Goal: Information Seeking & Learning: Learn about a topic

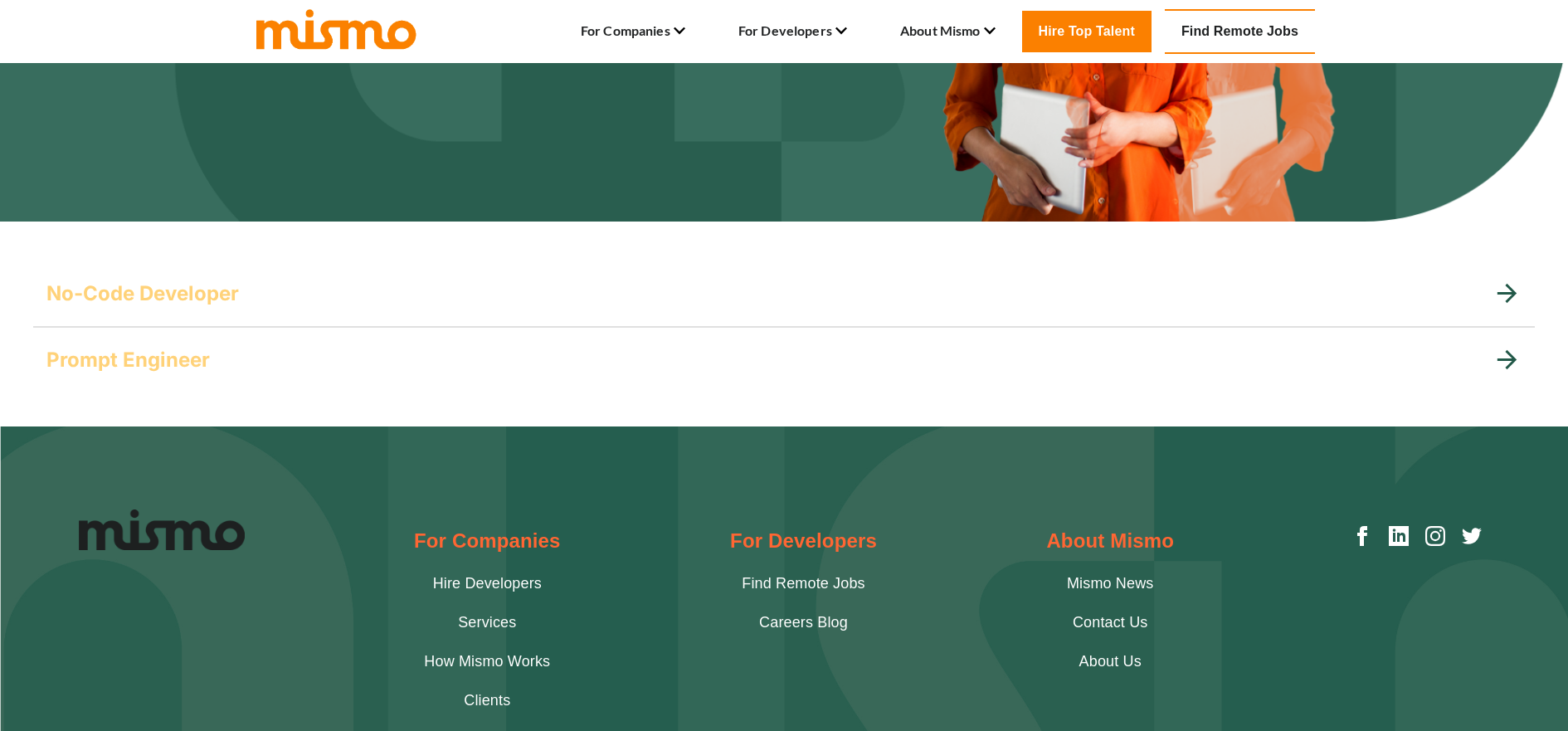
scroll to position [48, 0]
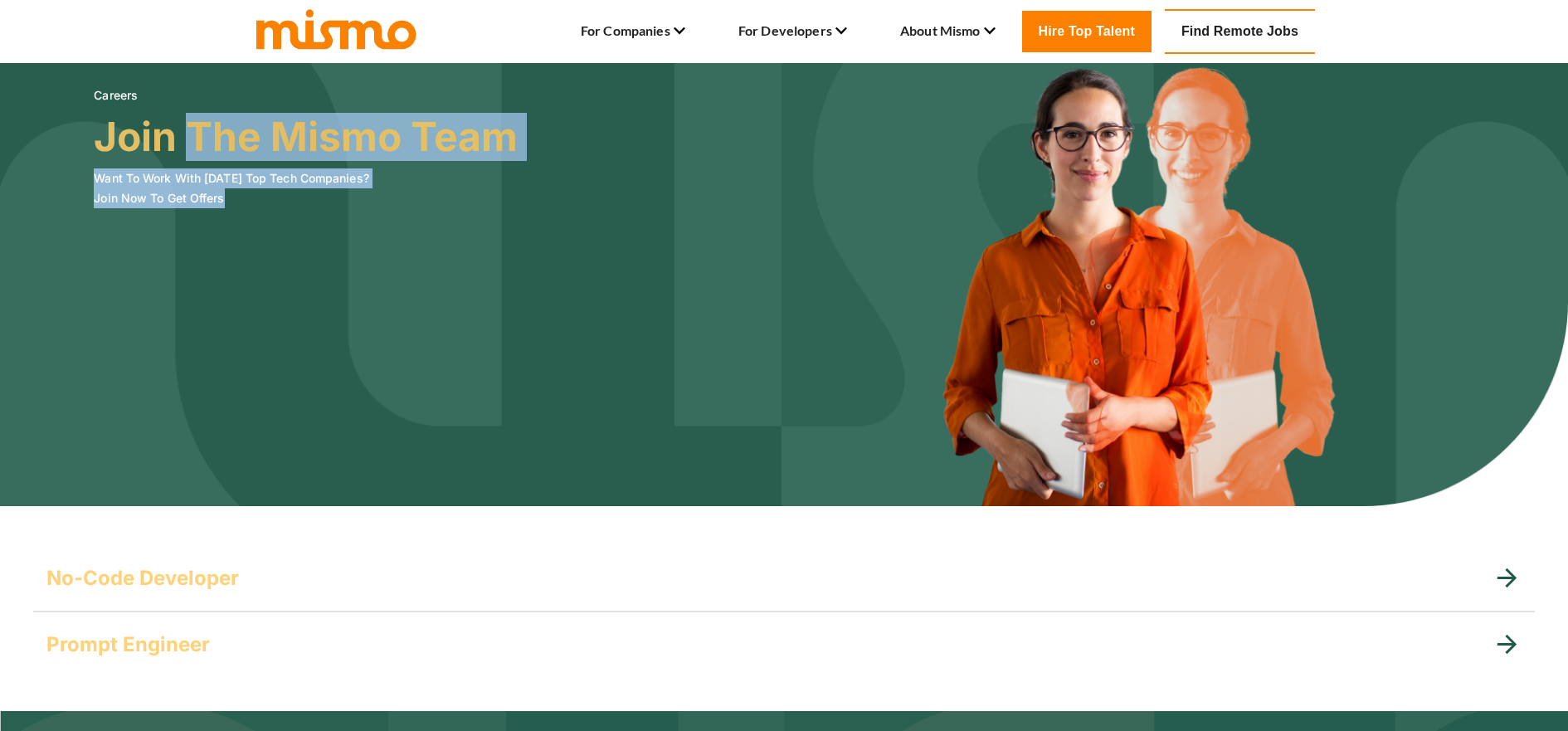
drag, startPoint x: 202, startPoint y: 161, endPoint x: 241, endPoint y: 206, distance: 59.5
click at [230, 195] on div "Careers Join The Mismo Team Want To Work With Today's Top Tech Companies? Join …" at bounding box center [306, 142] width 424 height 131
click at [252, 214] on img at bounding box center [784, 261] width 1568 height 490
click at [317, 233] on img at bounding box center [784, 261] width 1568 height 490
click at [793, 73] on link "Careers Blog" at bounding box center [812, 63] width 78 height 20
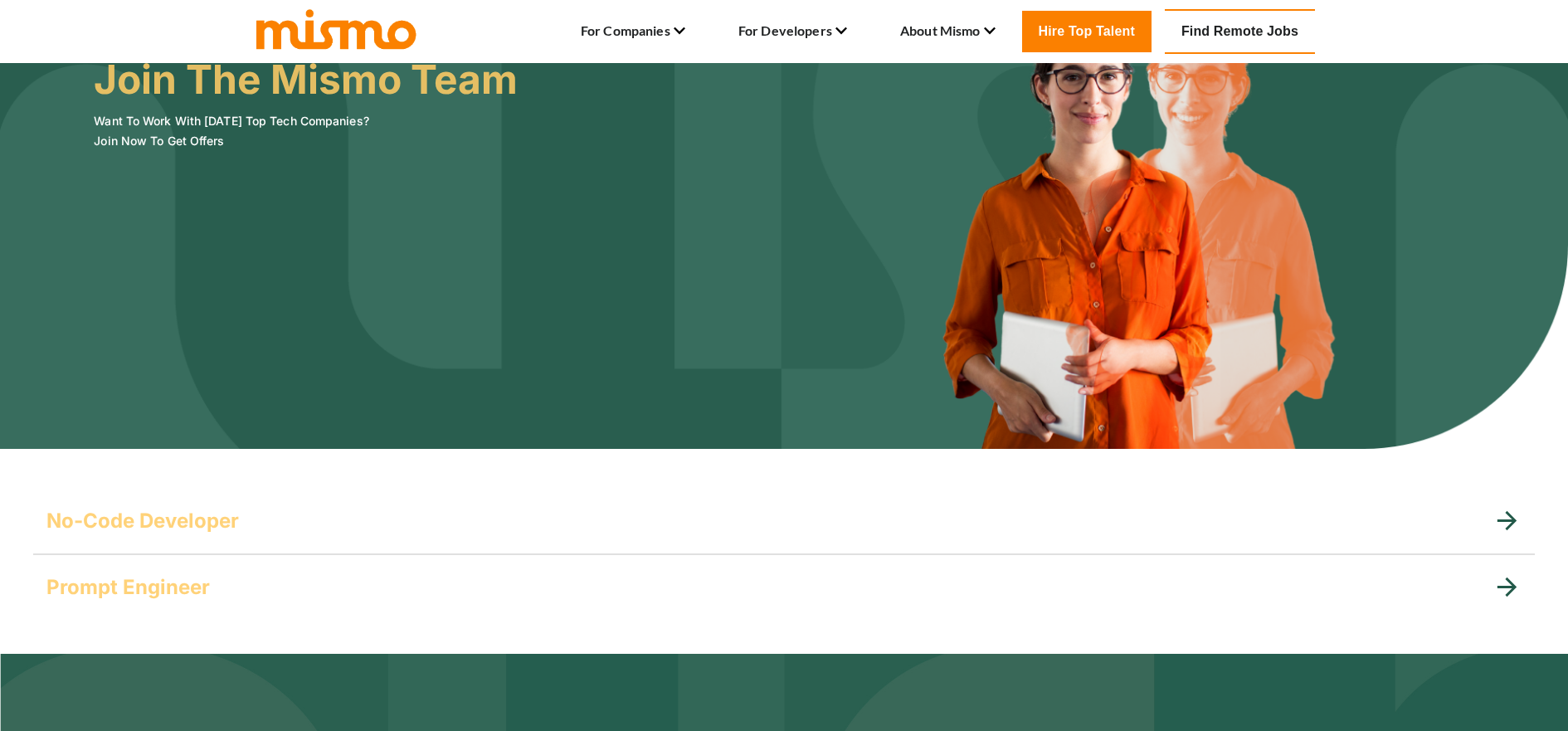
scroll to position [224, 0]
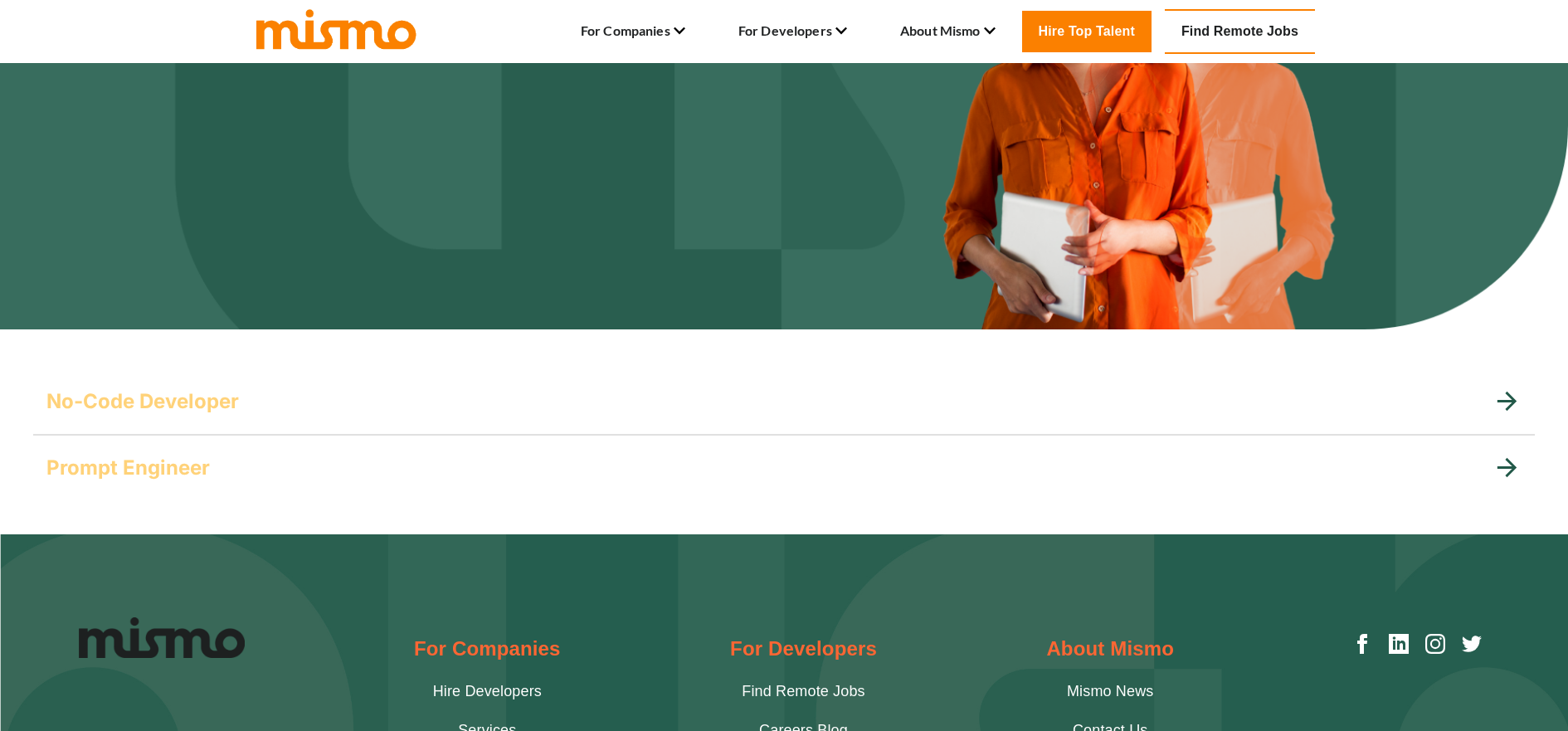
click at [220, 400] on h5 "No-Code Developer" at bounding box center [143, 401] width 193 height 27
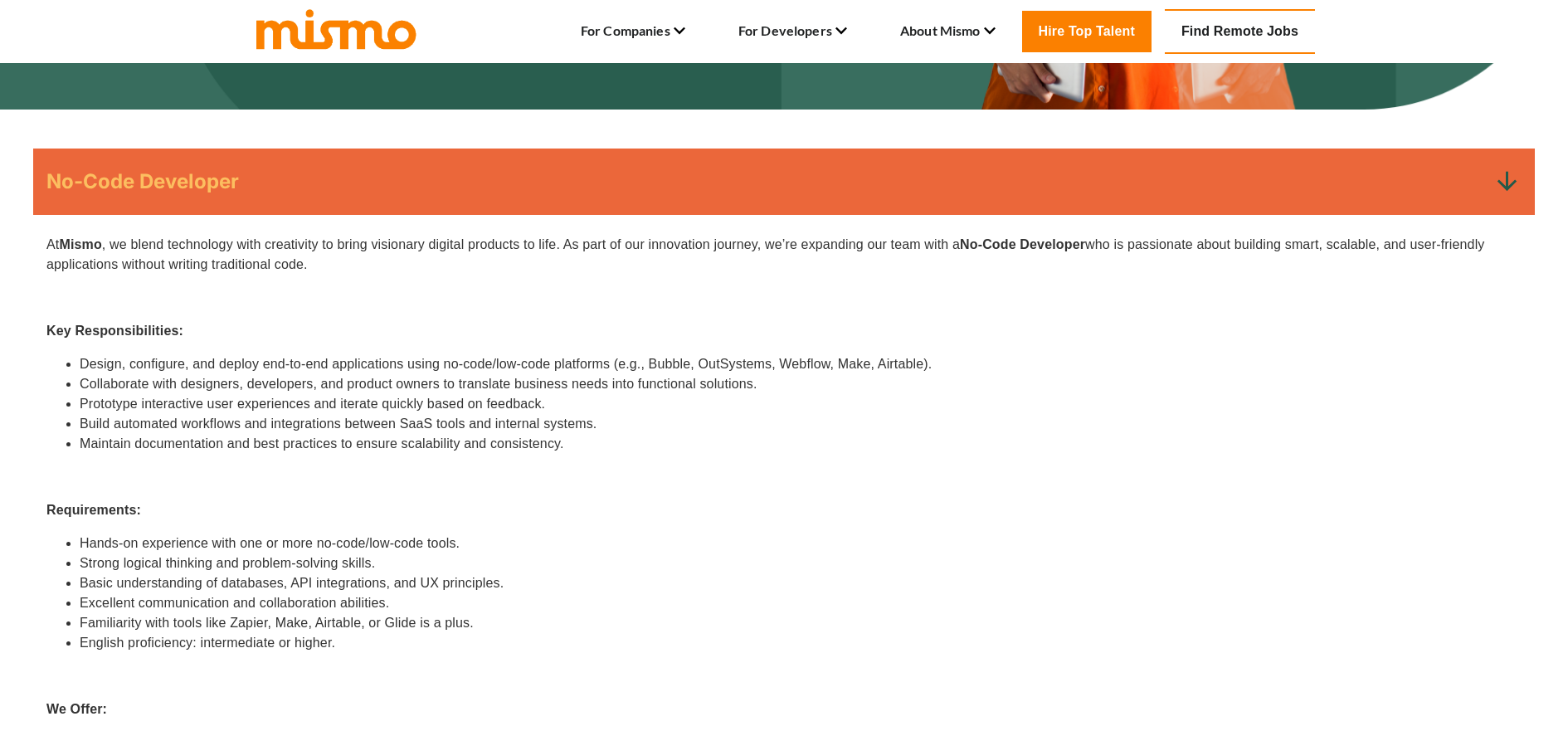
scroll to position [554, 0]
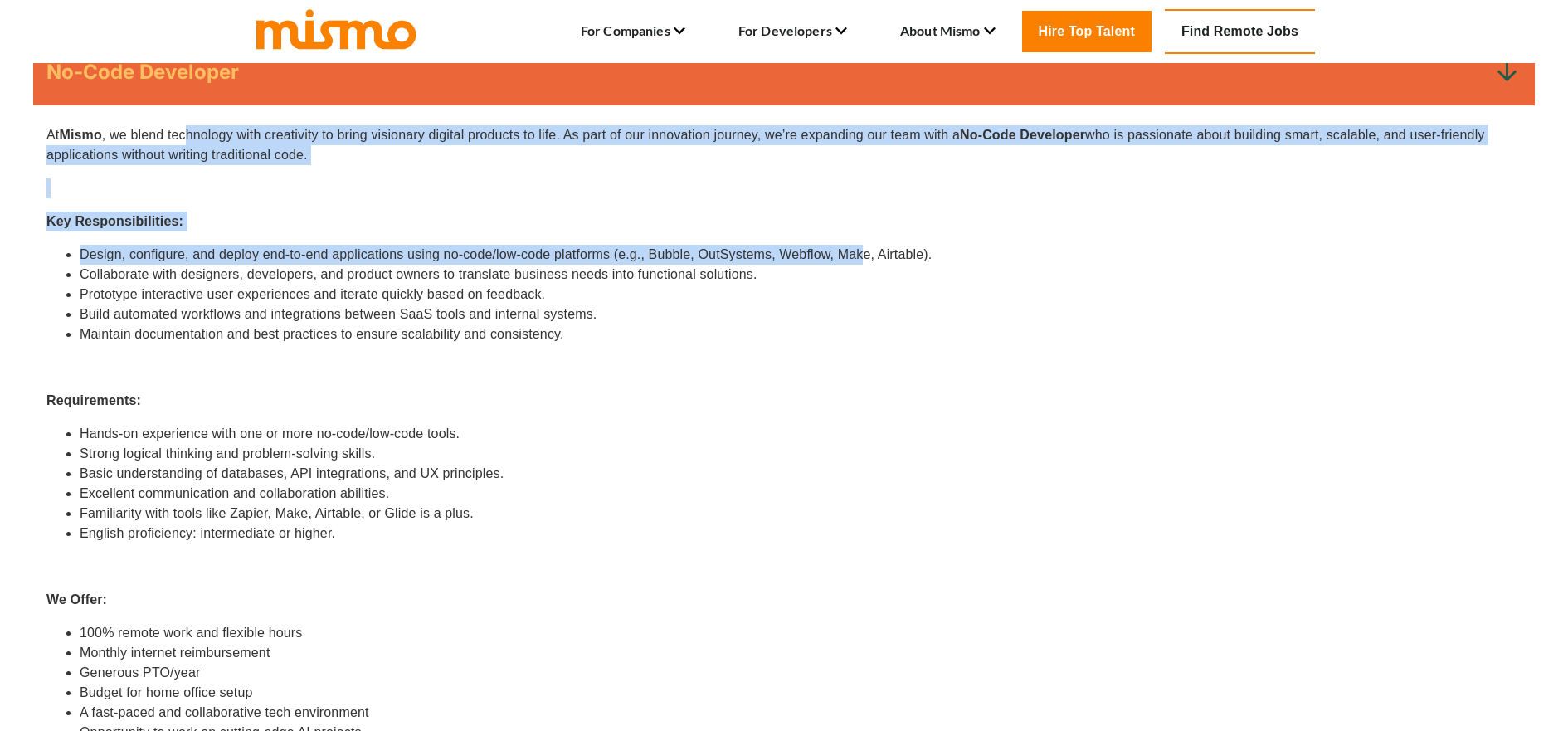
drag, startPoint x: 190, startPoint y: 126, endPoint x: 872, endPoint y: 314, distance: 707.4
click at [863, 257] on div "At [GEOGRAPHIC_DATA] , we blend technology with creativity to bring visionary d…" at bounding box center [784, 493] width 1475 height 737
click at [872, 318] on li "Build automated workflows and integrations between SaaS tools and internal syst…" at bounding box center [801, 315] width 1442 height 20
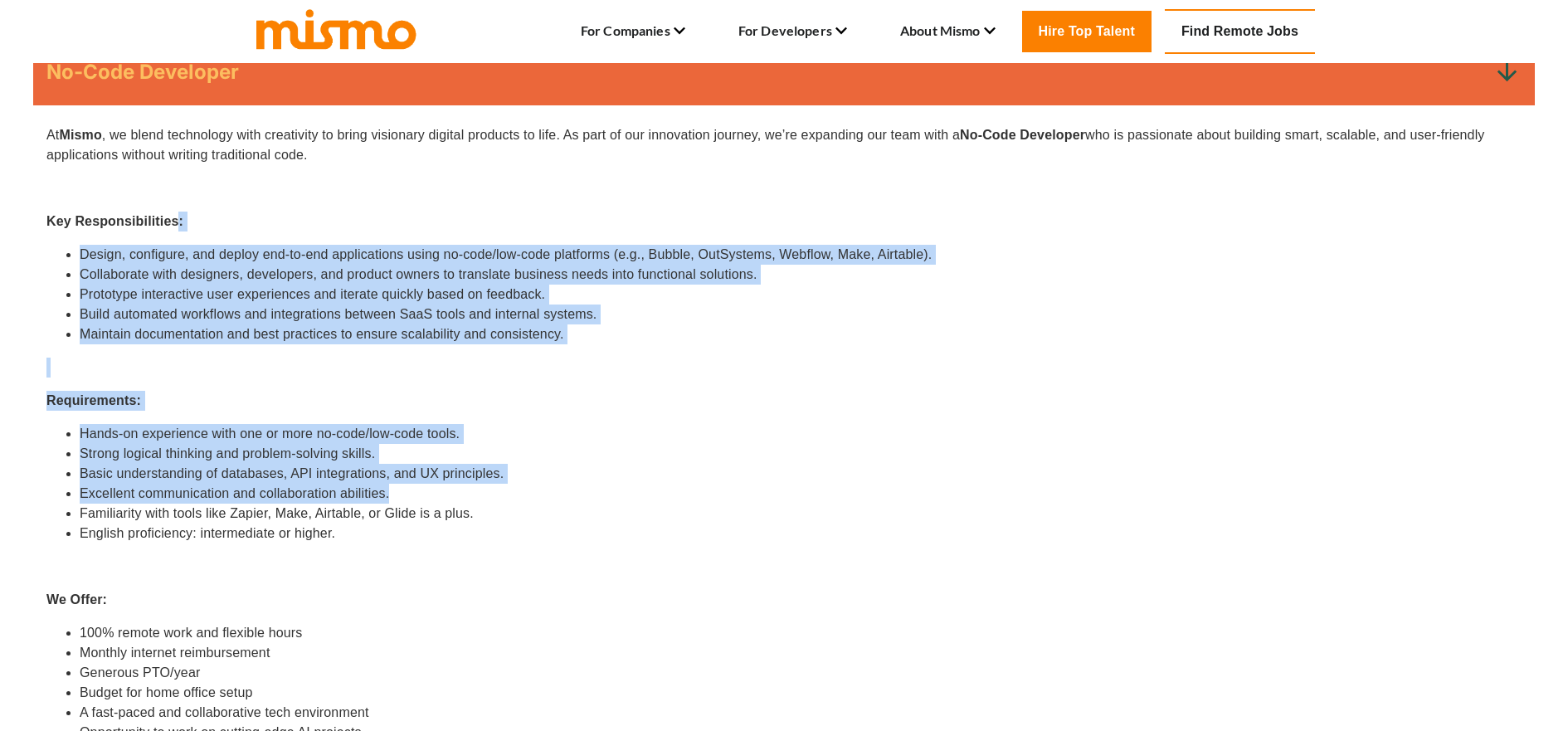
drag, startPoint x: 211, startPoint y: 241, endPoint x: 412, endPoint y: 433, distance: 278.0
click at [412, 492] on div "At [GEOGRAPHIC_DATA] , we blend technology with creativity to bring visionary d…" at bounding box center [784, 493] width 1475 height 737
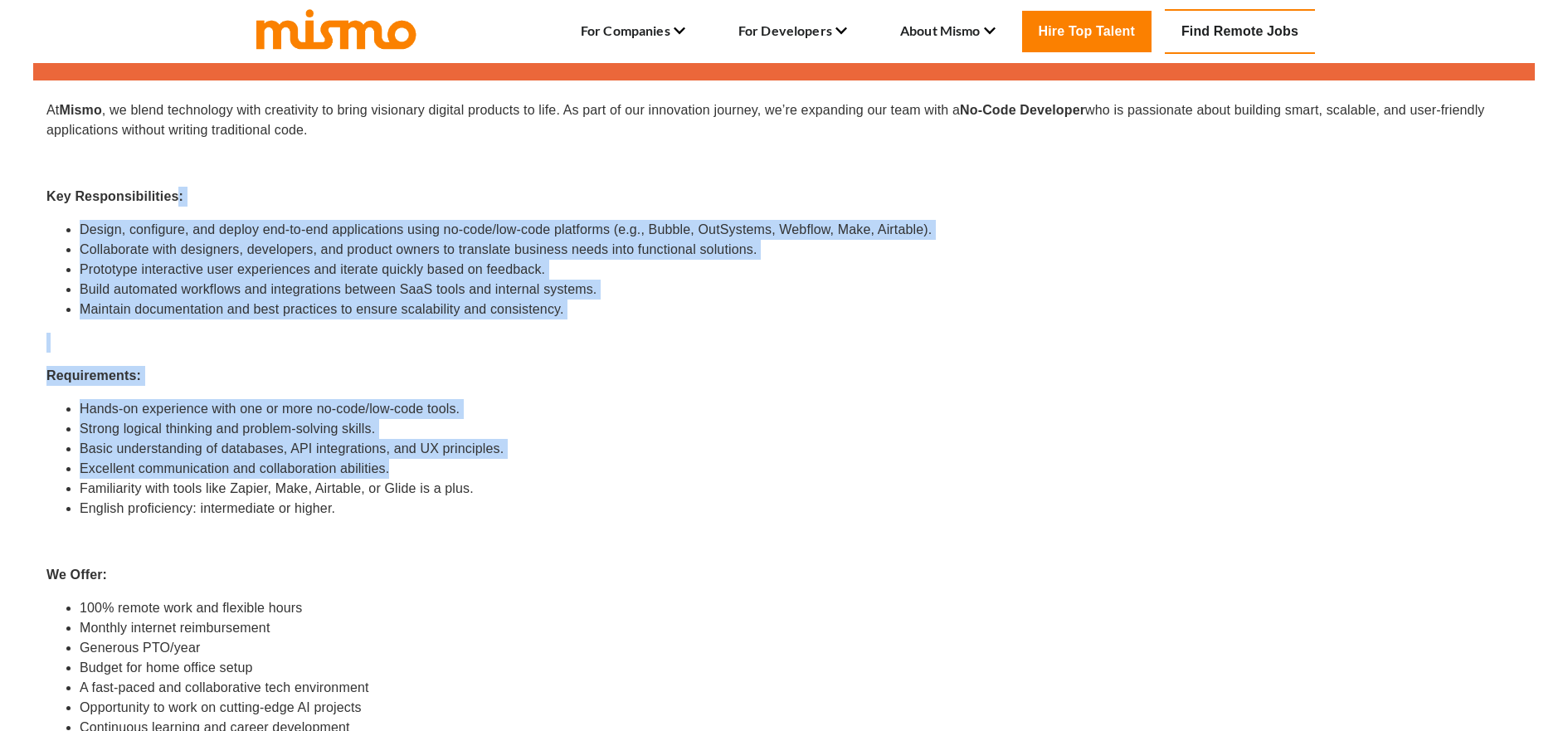
scroll to position [759, 0]
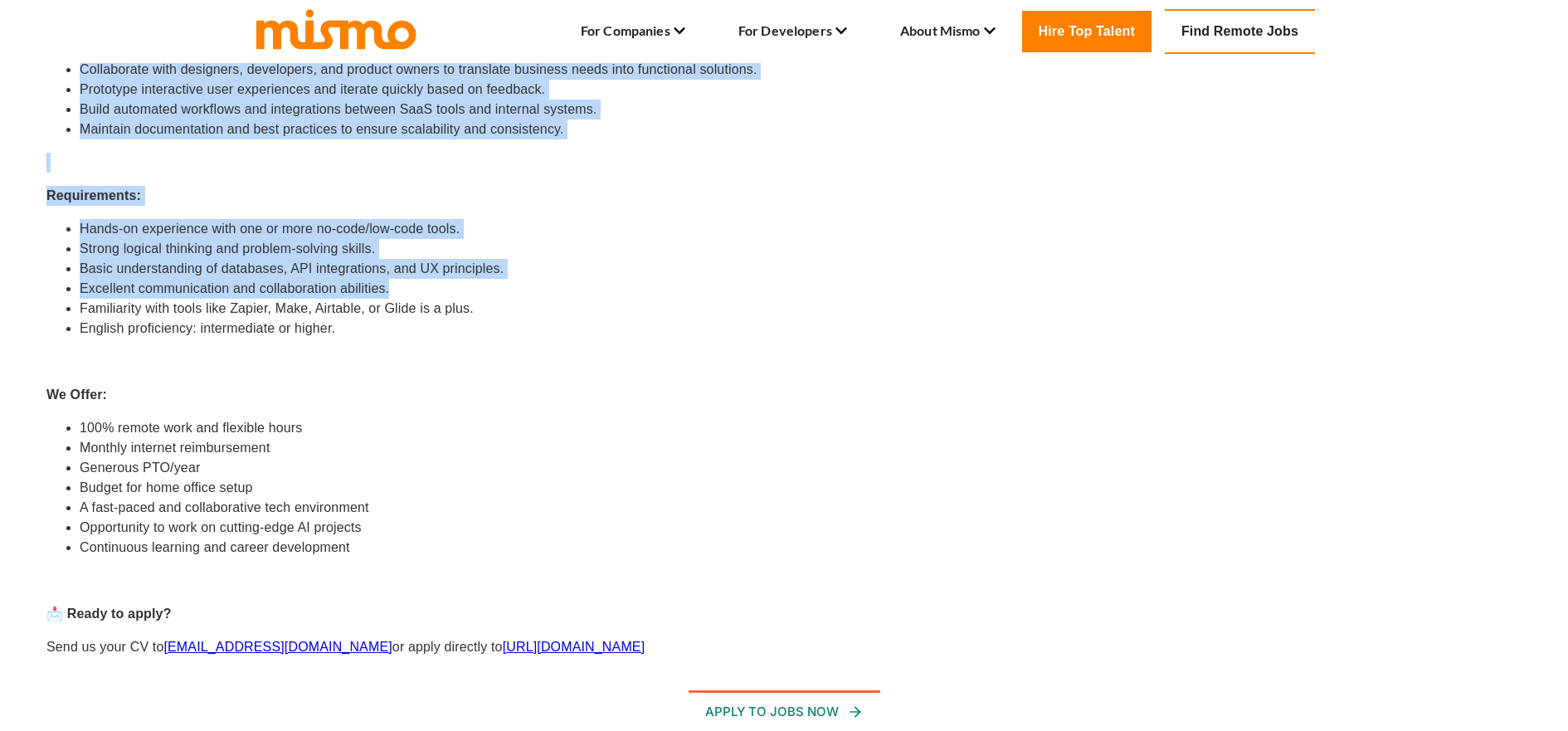
click at [315, 287] on li "Excellent communication and collaboration abilities." at bounding box center [801, 289] width 1442 height 20
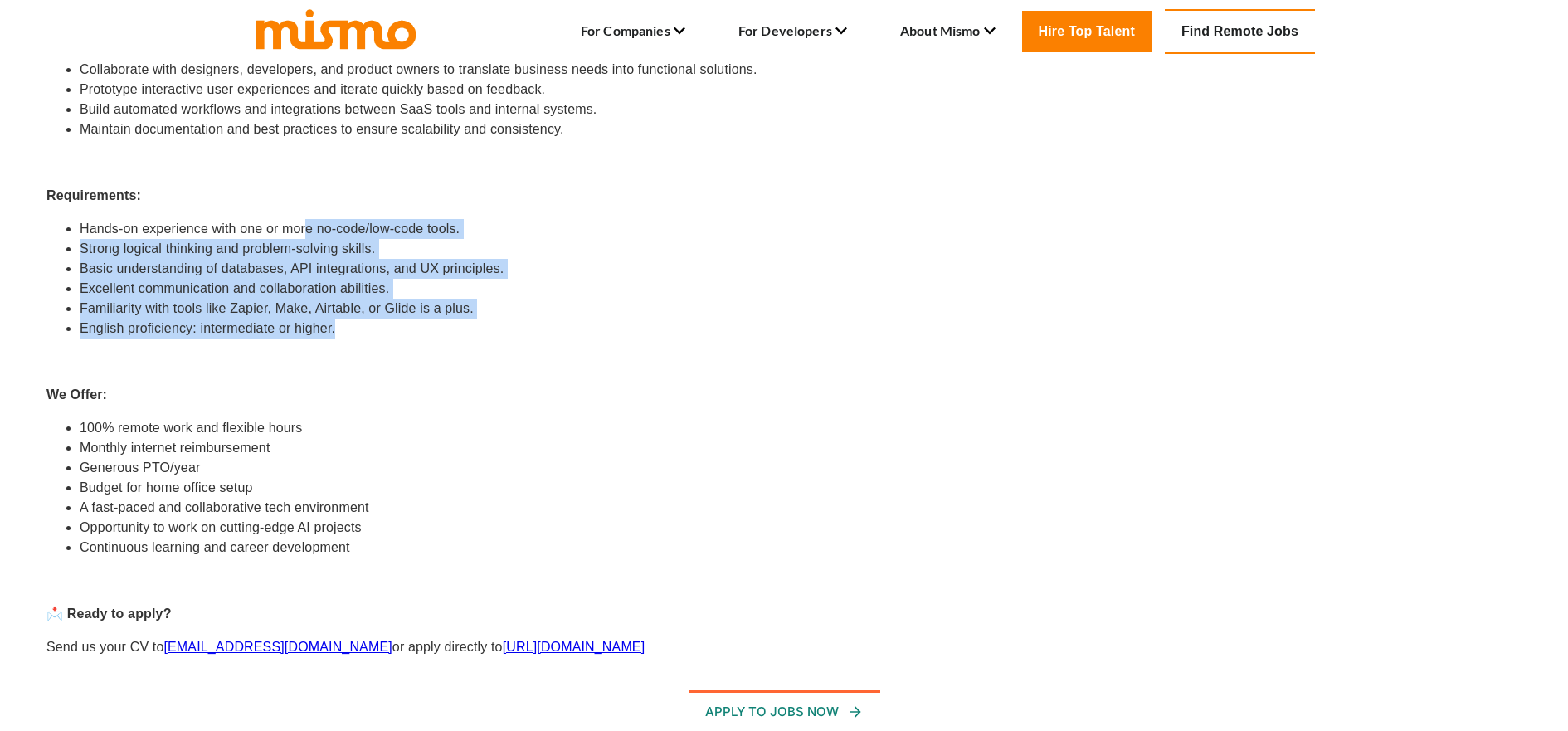
drag, startPoint x: 308, startPoint y: 230, endPoint x: 340, endPoint y: 335, distance: 109.8
click at [337, 329] on ul "Hands-on experience with one or more no-code/low-code tools. Strong logical thi…" at bounding box center [784, 279] width 1475 height 119
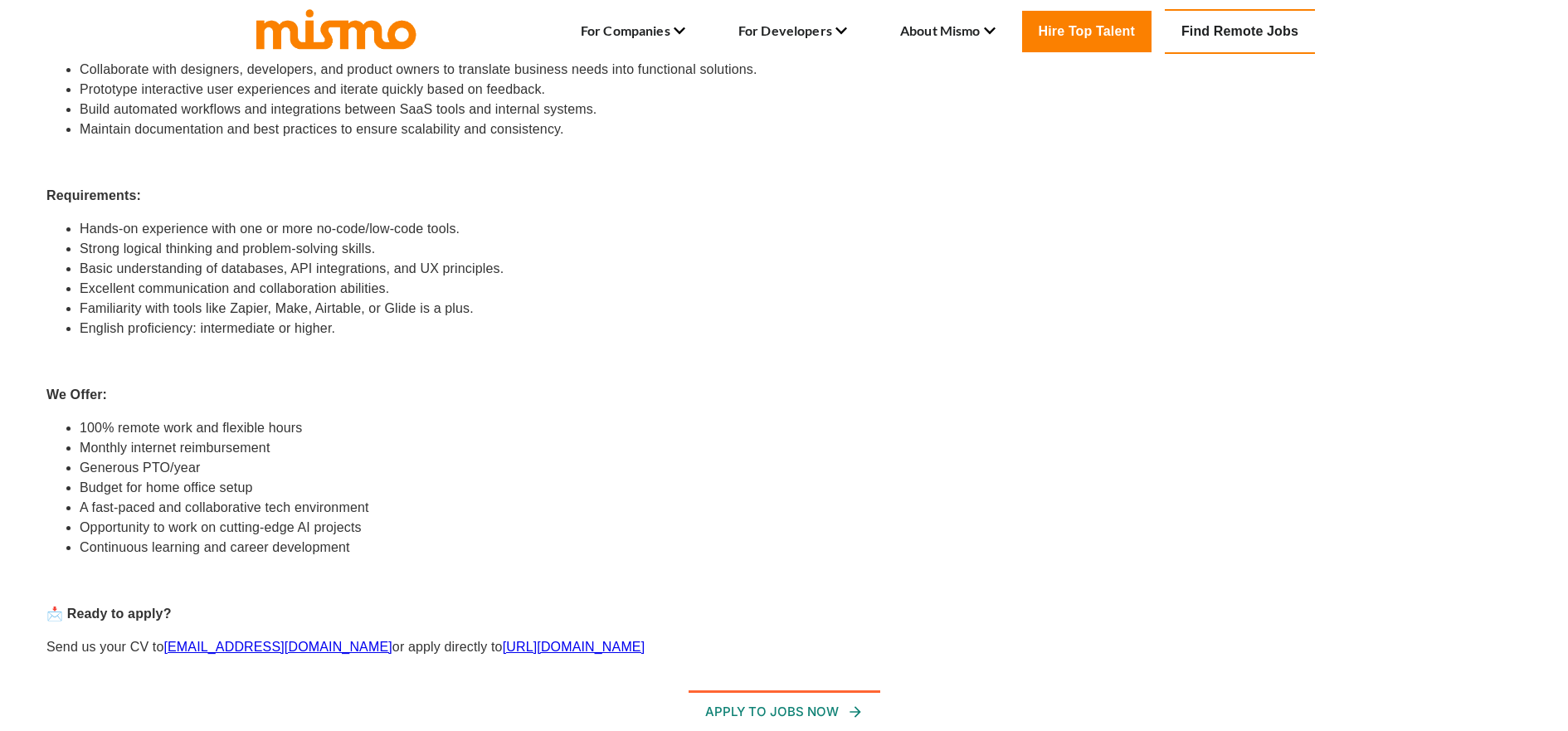
click at [342, 340] on div "At [GEOGRAPHIC_DATA] , we blend technology with creativity to bring visionary d…" at bounding box center [784, 288] width 1475 height 737
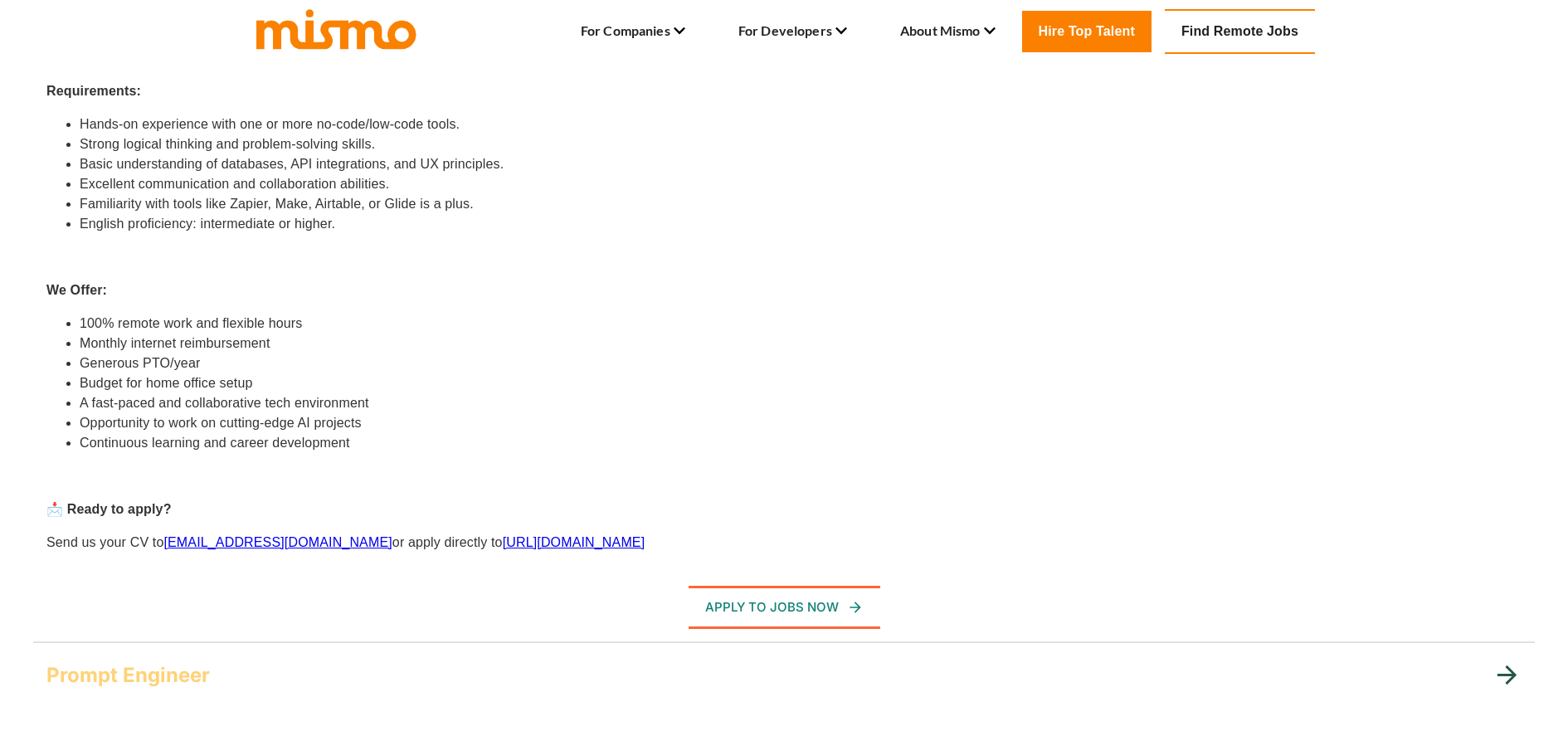
scroll to position [1129, 0]
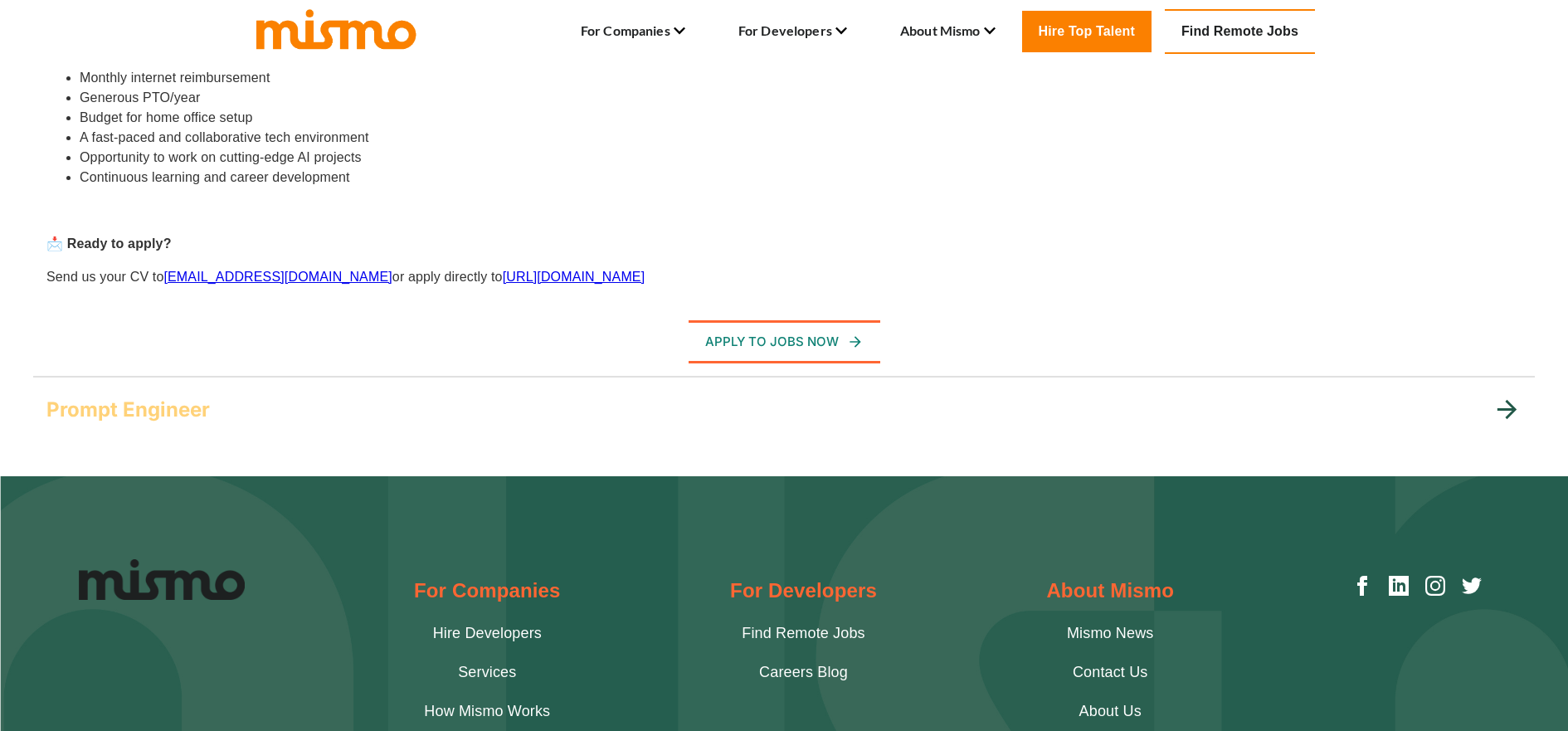
click at [170, 415] on h5 "Prompt Engineer" at bounding box center [129, 410] width 163 height 27
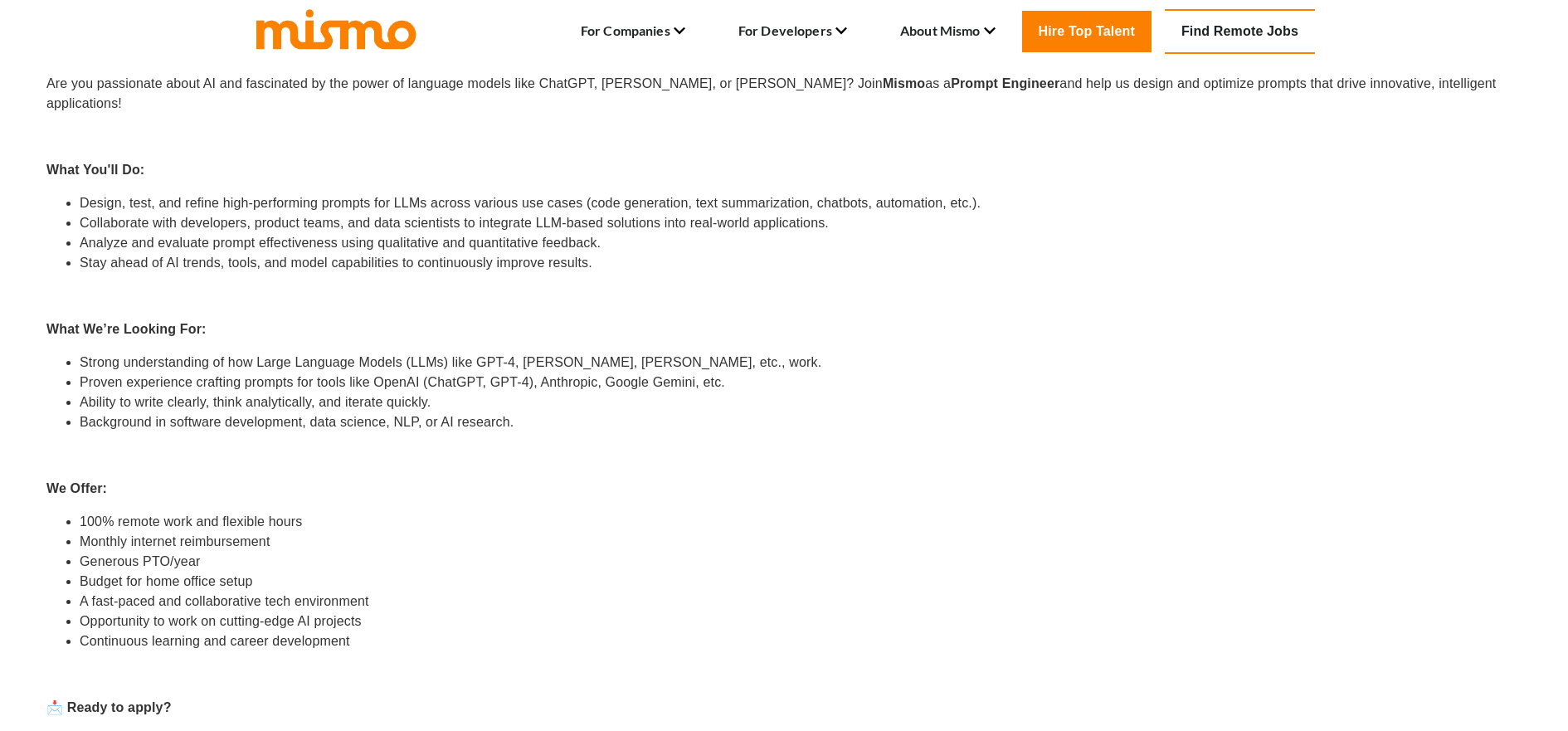
scroll to position [611, 0]
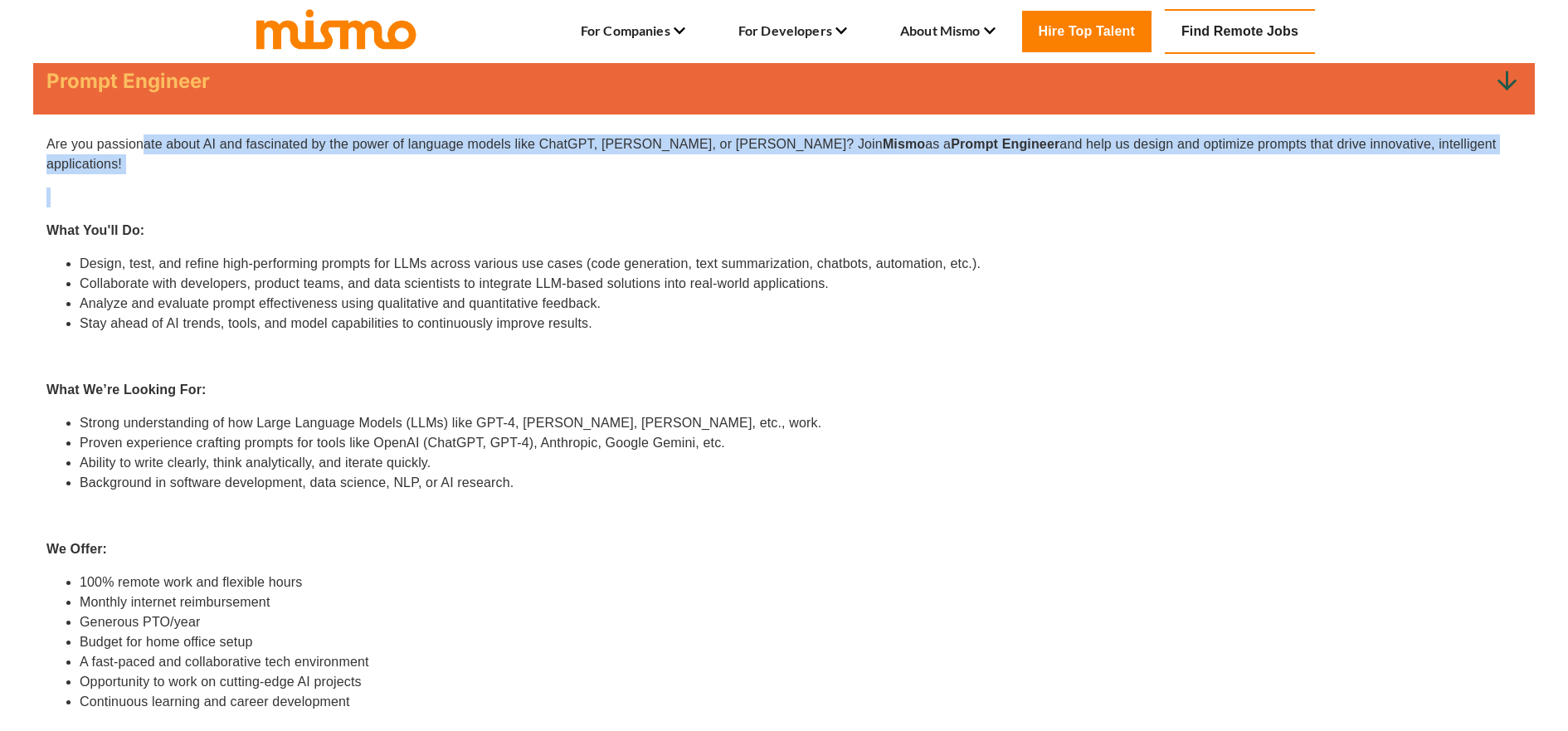
drag, startPoint x: 143, startPoint y: 144, endPoint x: 355, endPoint y: 156, distance: 212.3
click at [355, 156] on div "Are you passionate about AI and fascinated by the power of language models like…" at bounding box center [784, 506] width 1475 height 744
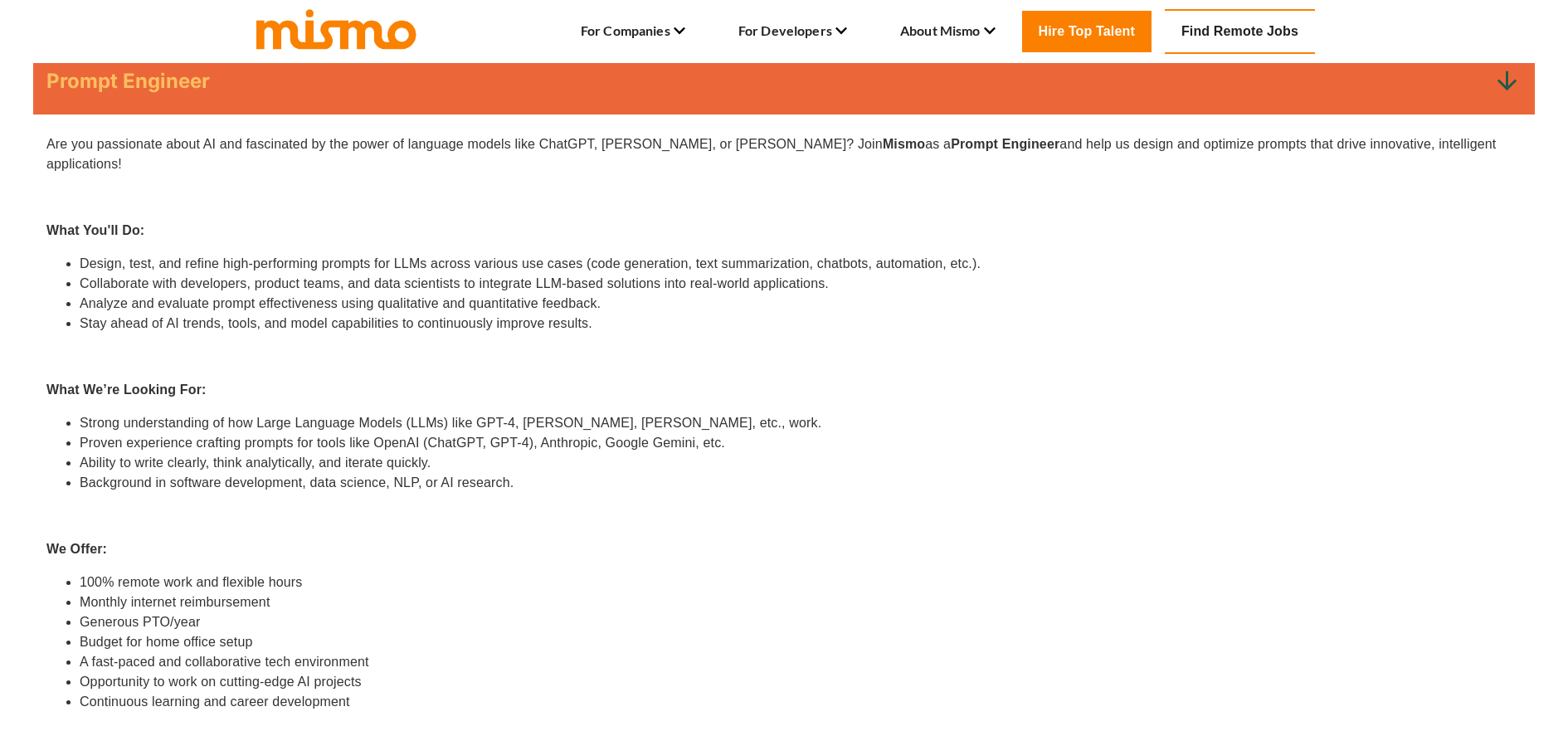
click at [387, 254] on li "Design, test, and refine high-performing prompts for LLMs across various use ca…" at bounding box center [801, 264] width 1442 height 20
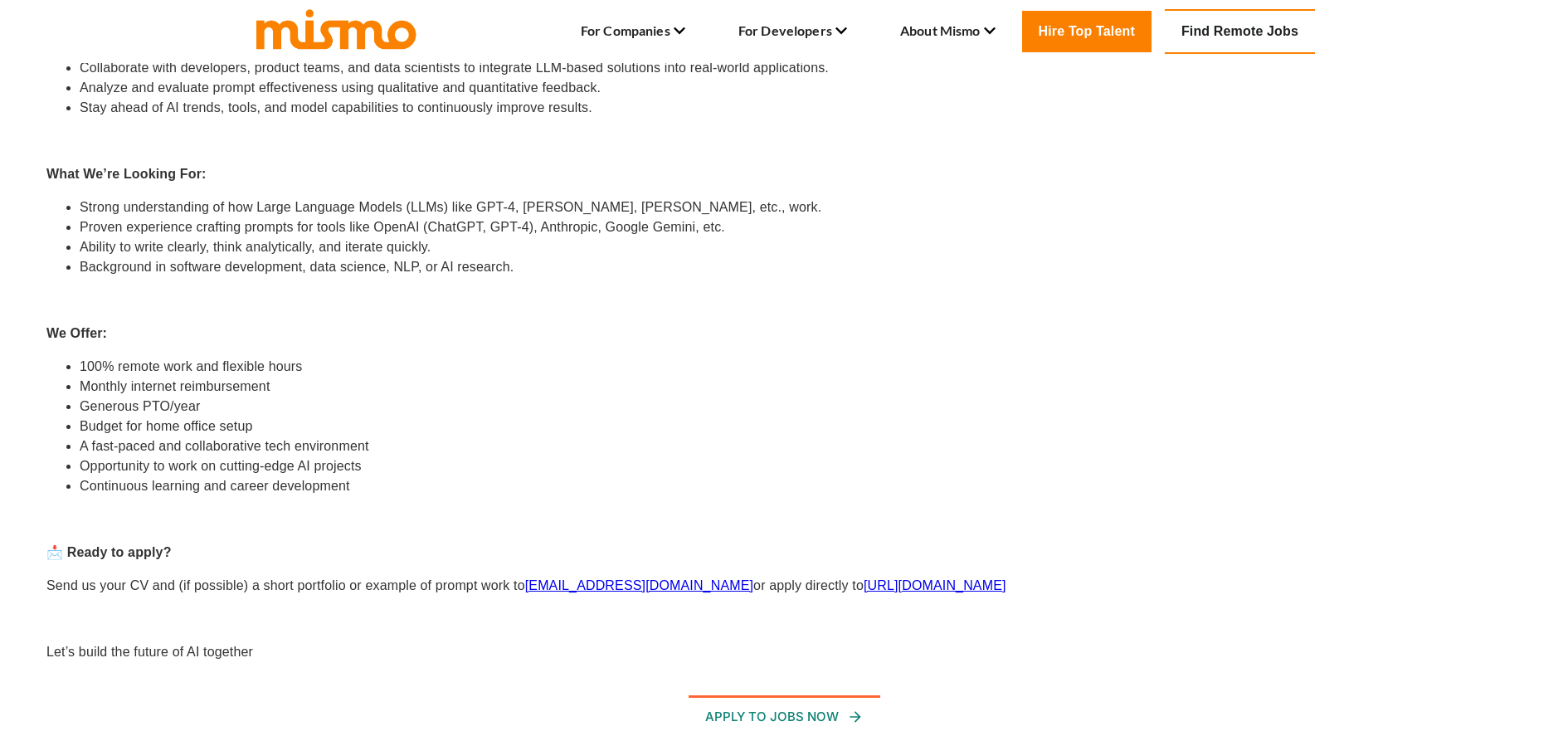
scroll to position [370, 0]
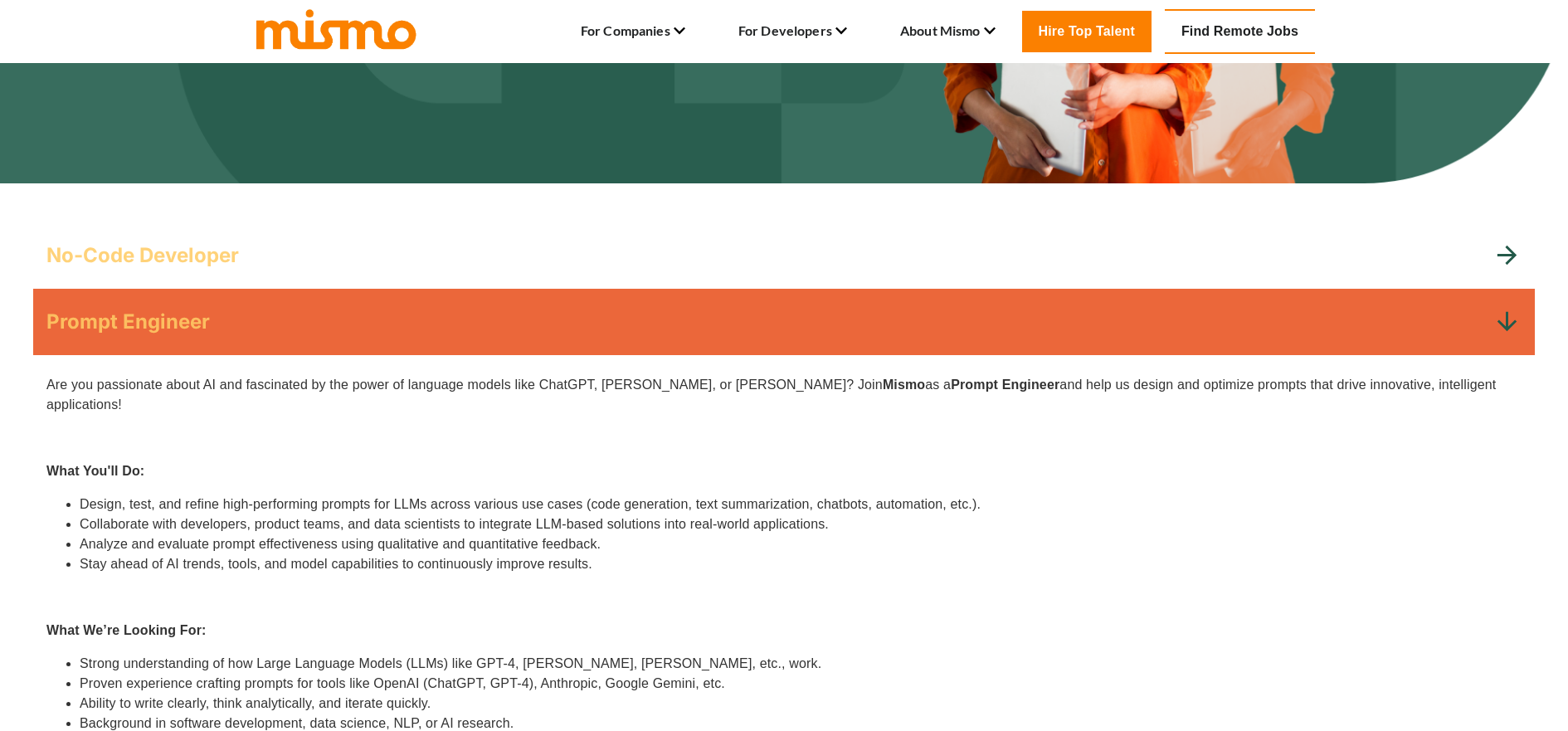
click at [369, 264] on div "No-Code Developer" at bounding box center [769, 255] width 1446 height 27
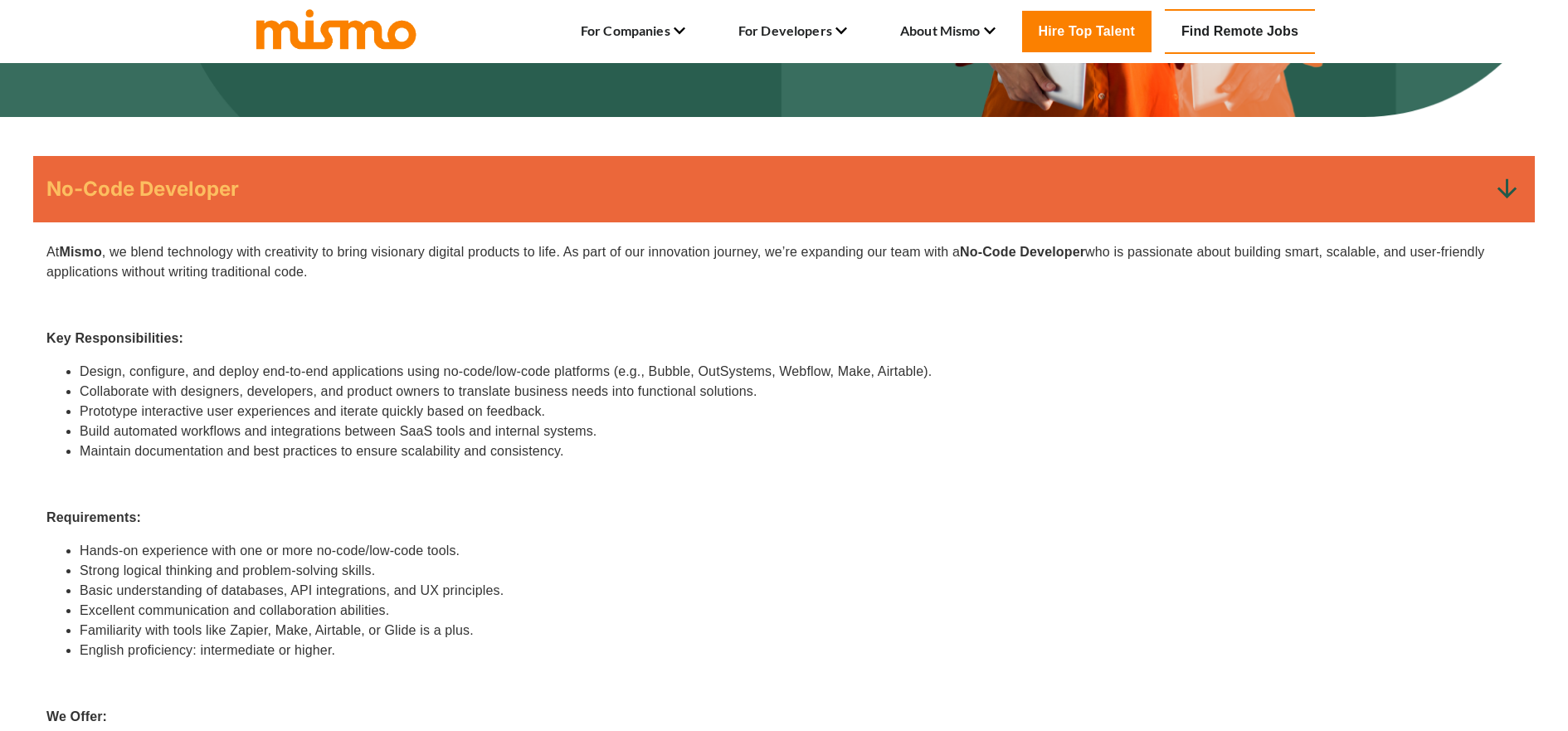
scroll to position [283, 0]
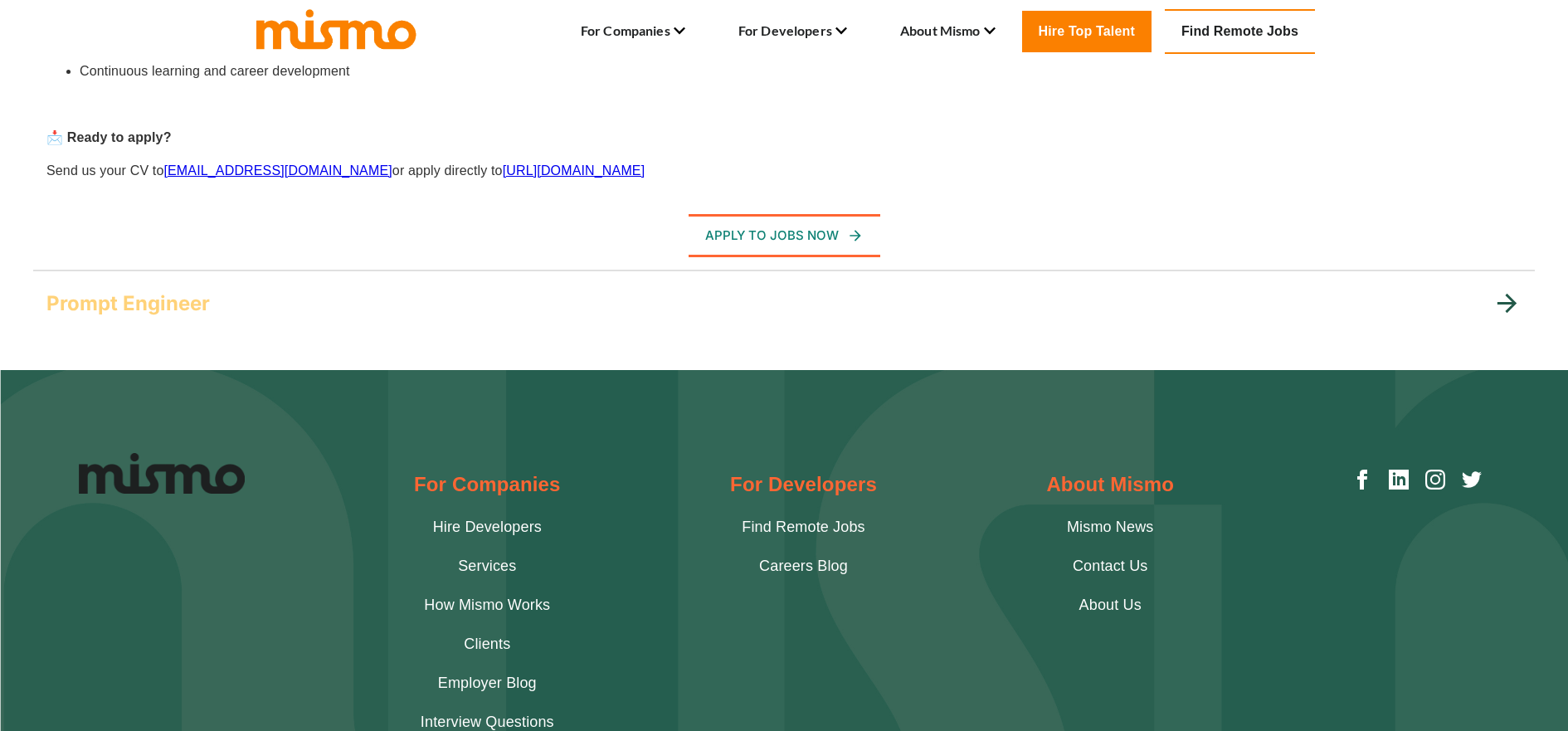
click at [230, 298] on div "Prompt Engineer" at bounding box center [769, 303] width 1446 height 27
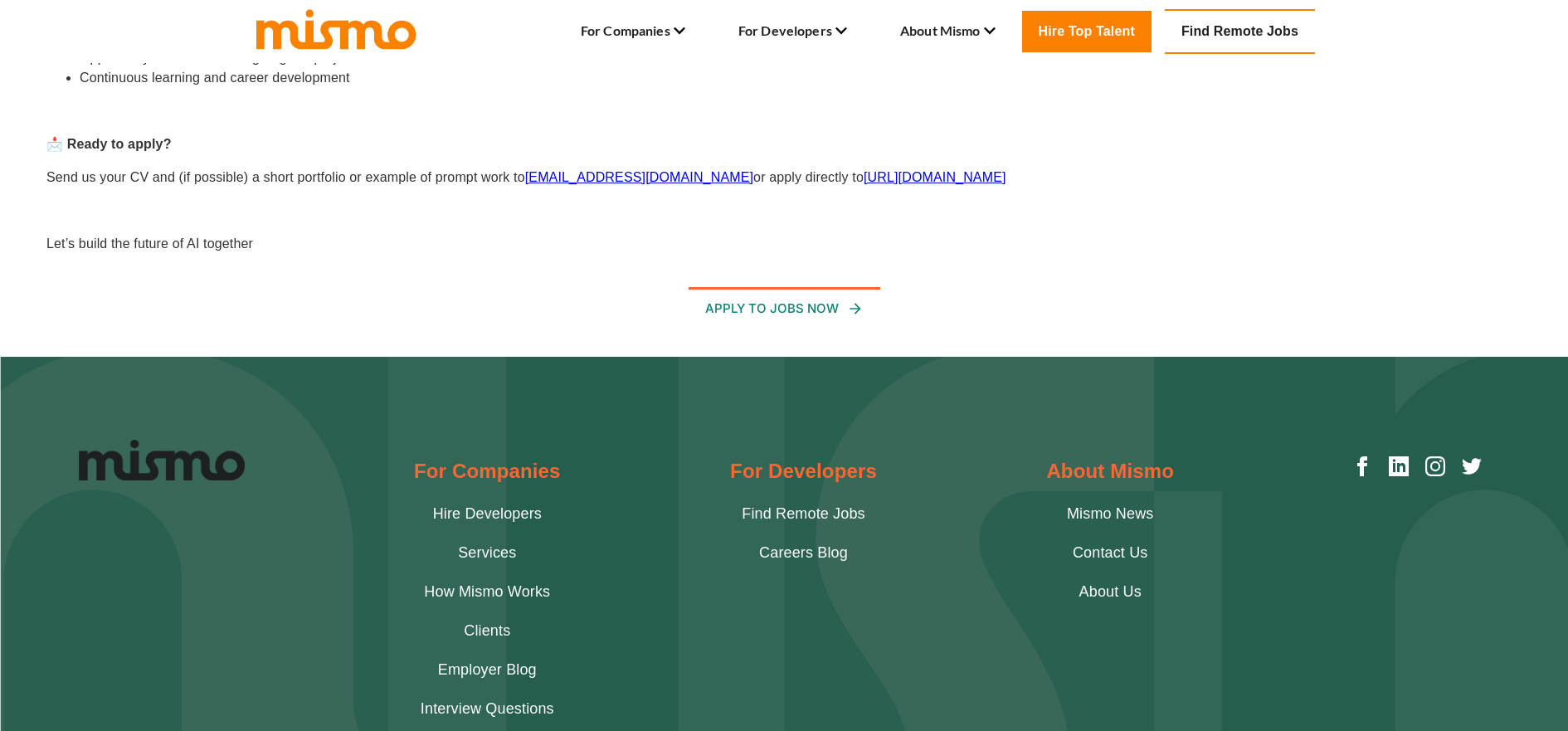
scroll to position [796, 0]
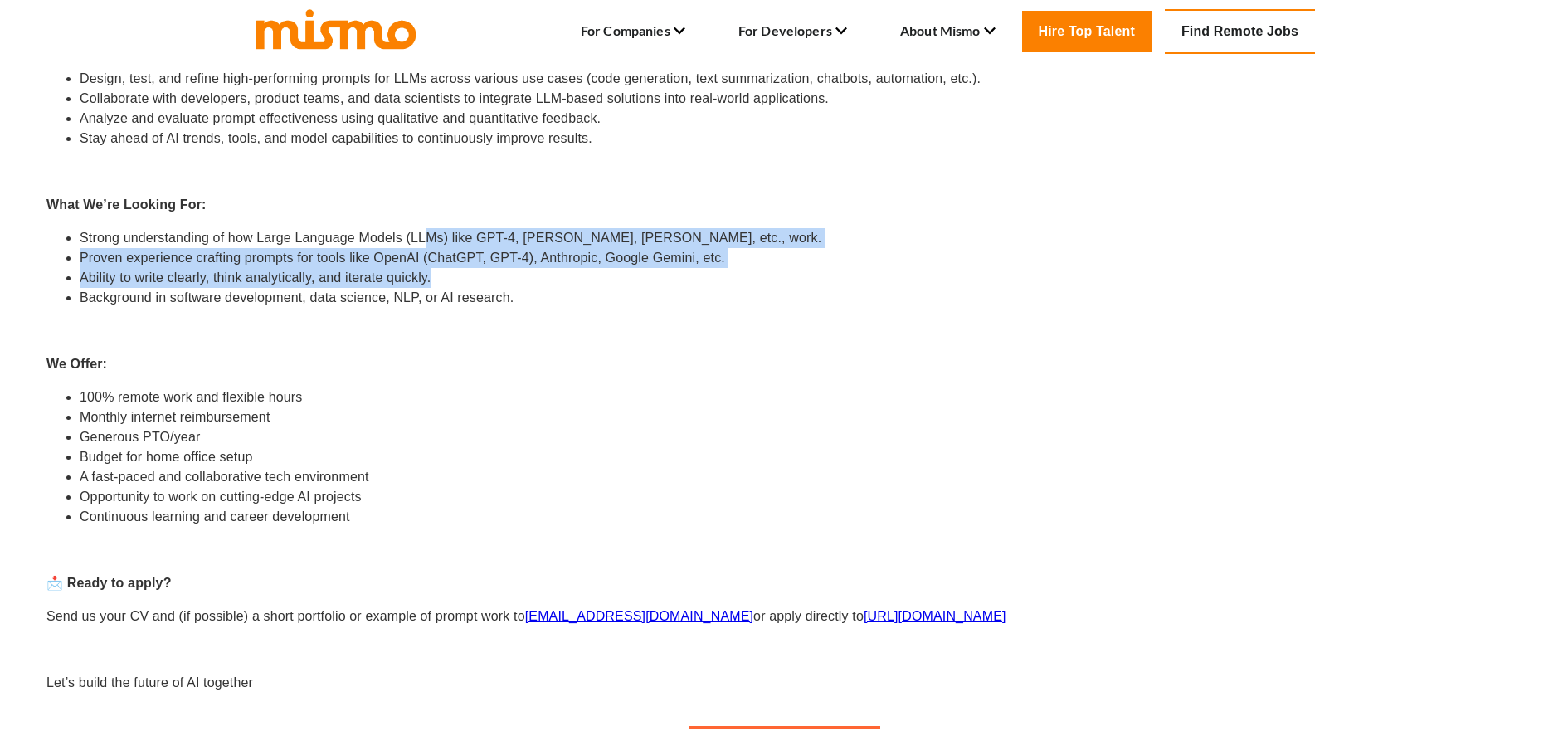
drag, startPoint x: 429, startPoint y: 213, endPoint x: 459, endPoint y: 273, distance: 67.1
click at [453, 264] on ul "Strong understanding of how Large Language Models (LLMs) like GPT-4, [PERSON_NA…" at bounding box center [784, 268] width 1475 height 80
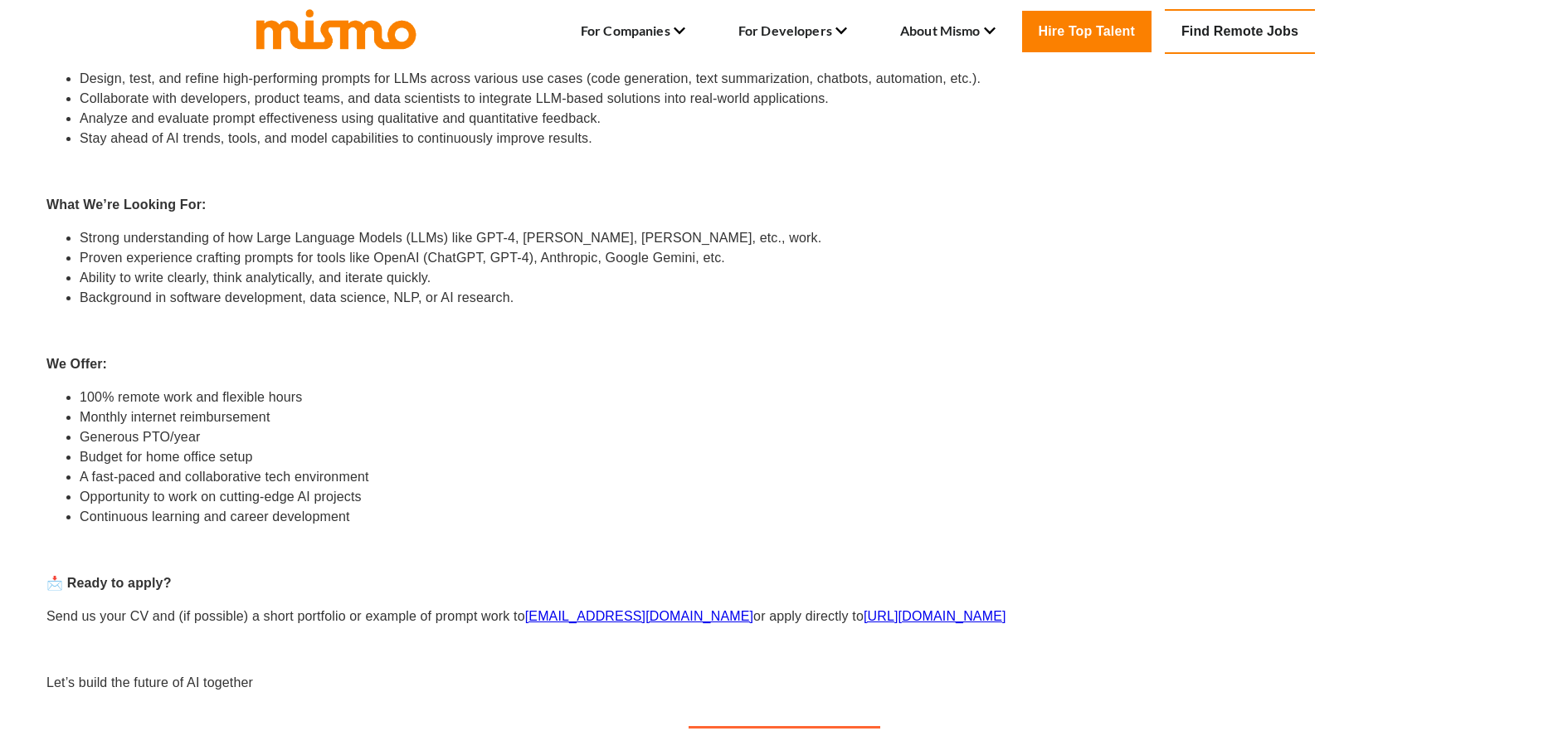
click at [491, 321] on p at bounding box center [784, 332] width 1475 height 20
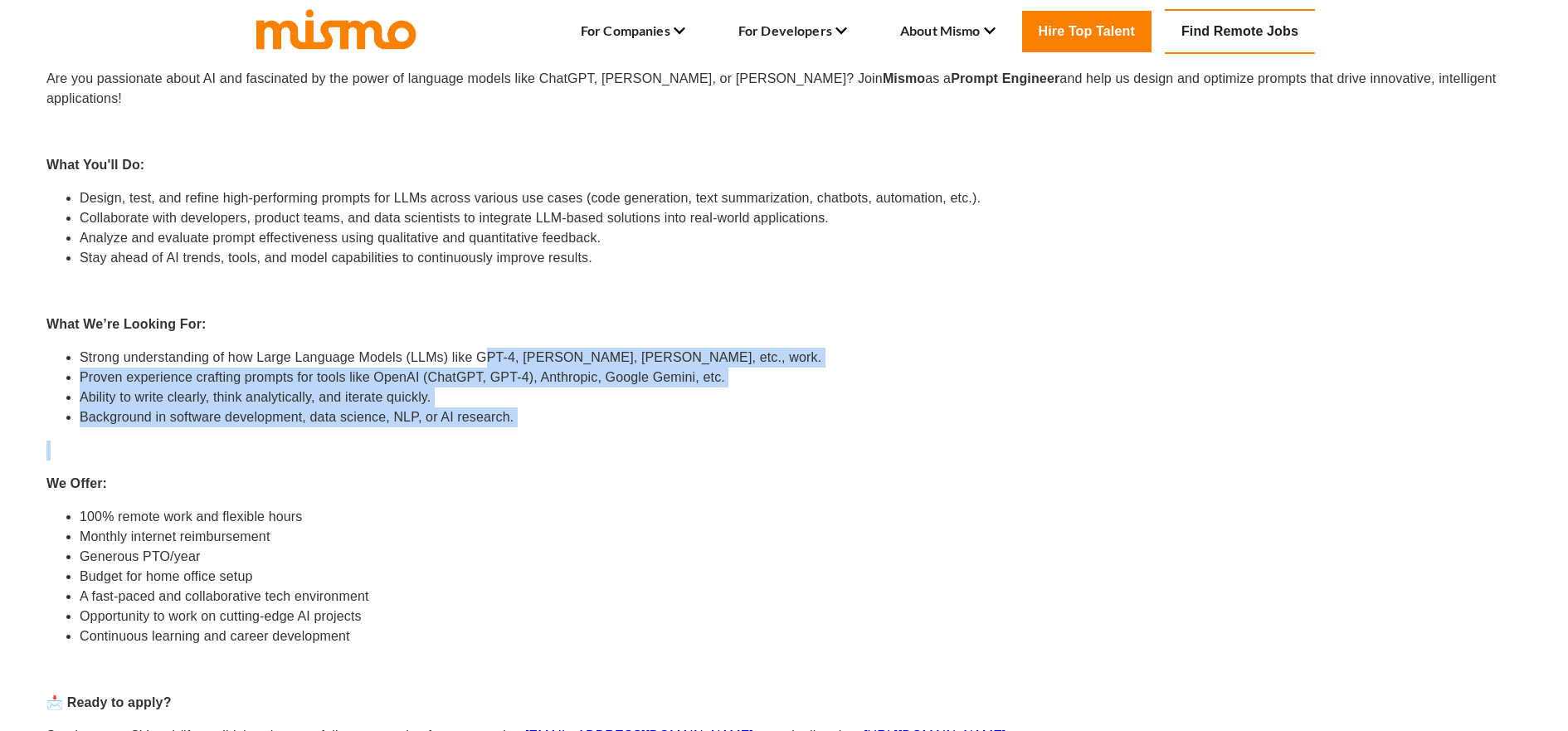
drag, startPoint x: 520, startPoint y: 394, endPoint x: 487, endPoint y: 325, distance: 76.5
click at [487, 325] on div "Are you passionate about AI and fascinated by the power of language models like…" at bounding box center [784, 441] width 1475 height 744
click at [586, 319] on div "Are you passionate about AI and fascinated by the power of language models like…" at bounding box center [784, 441] width 1475 height 744
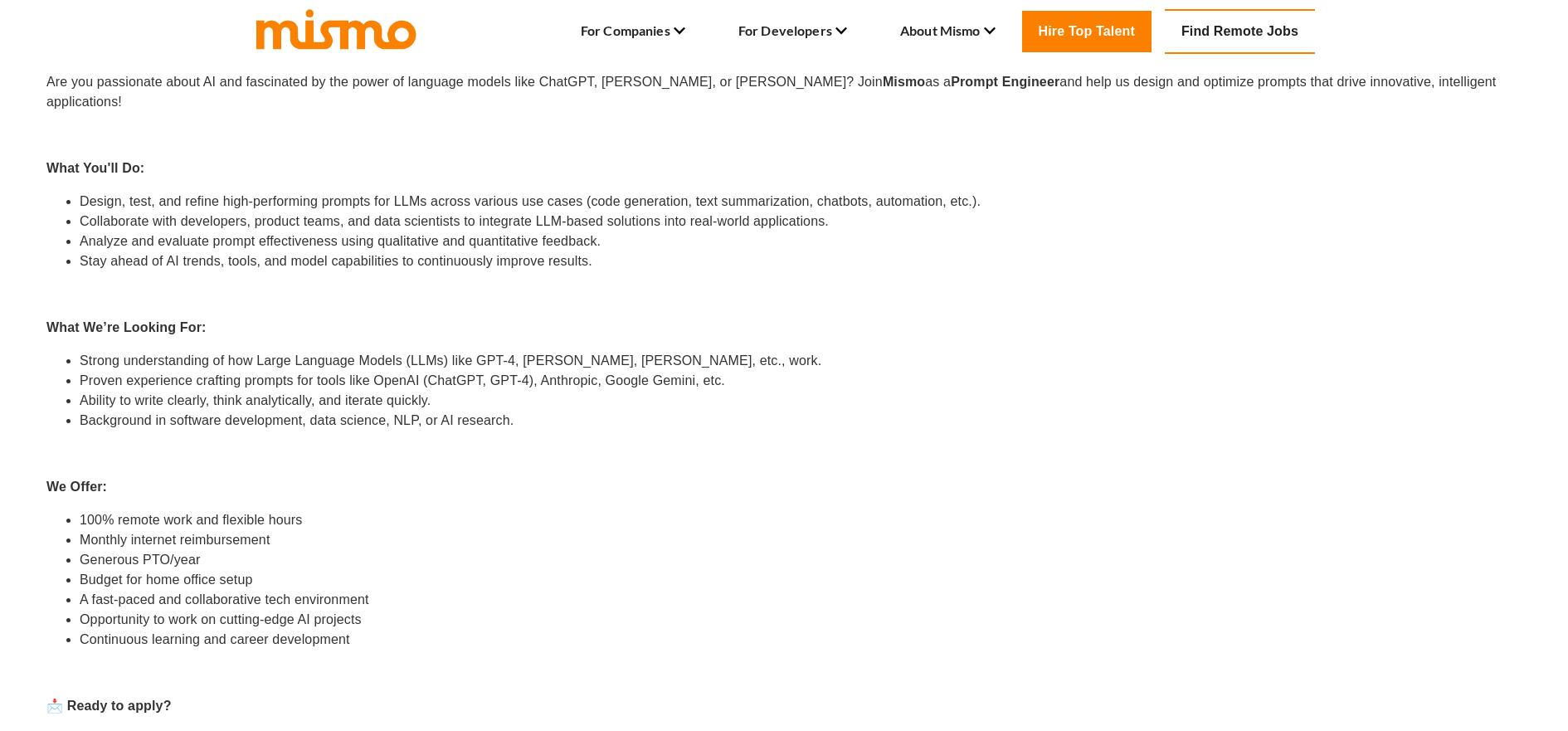
scroll to position [652, 0]
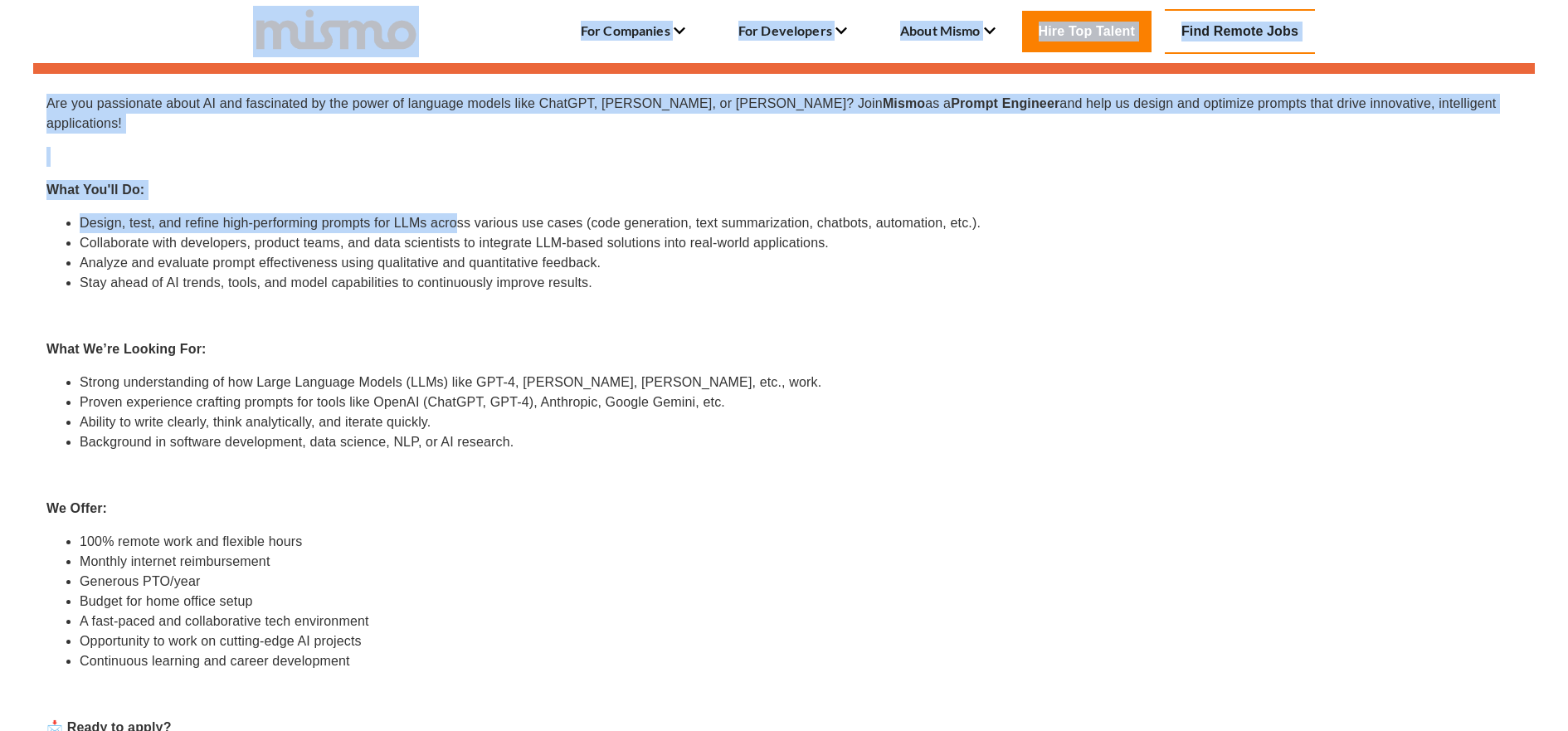
drag, startPoint x: 470, startPoint y: 106, endPoint x: 470, endPoint y: 220, distance: 114.0
click at [458, 208] on div "For Companies Hire Developers Services How Mismo works Clients Employer Blog Fo…" at bounding box center [784, 434] width 1568 height 2046
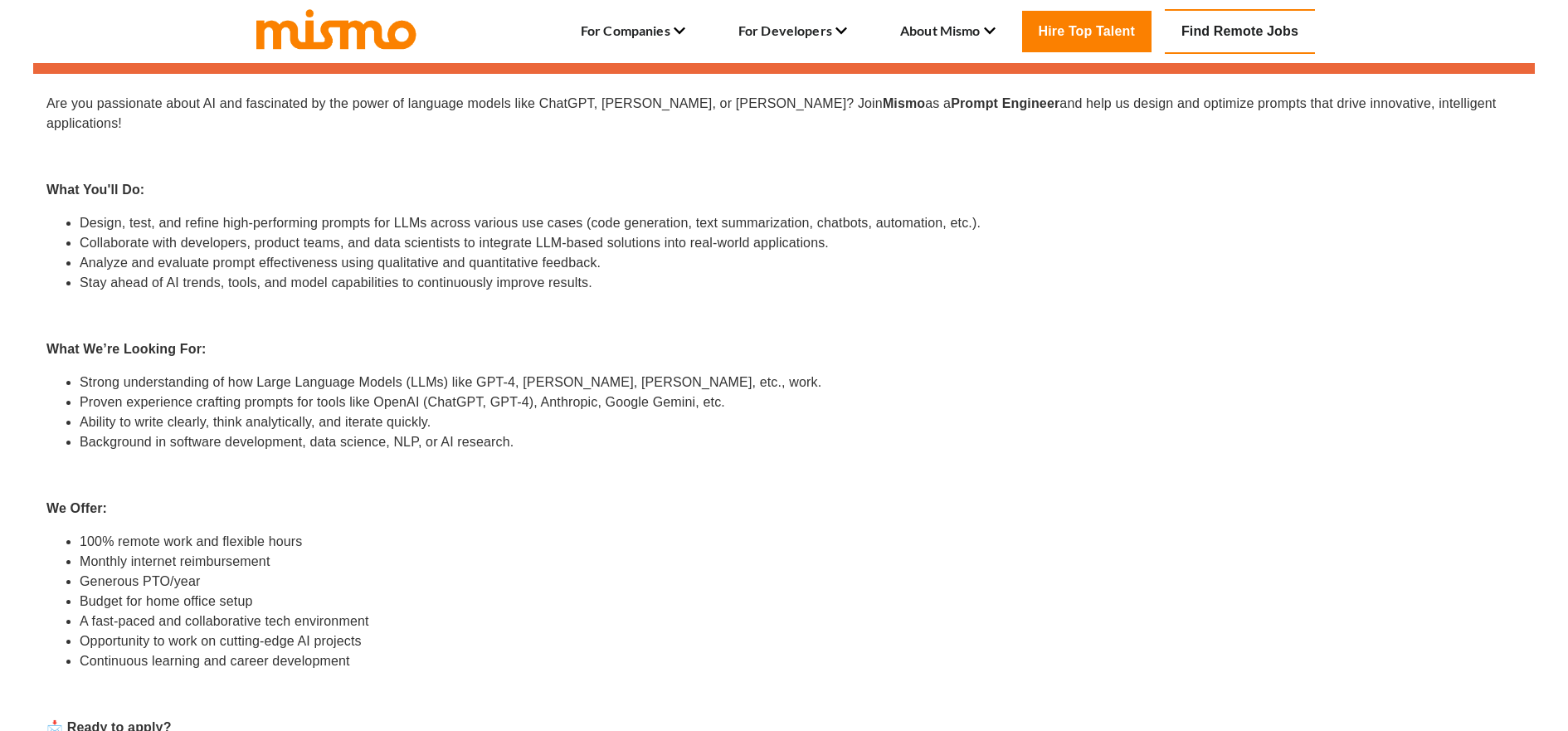
click at [472, 233] on li "Collaborate with developers, product teams, and data scientists to integrate LL…" at bounding box center [801, 243] width 1442 height 20
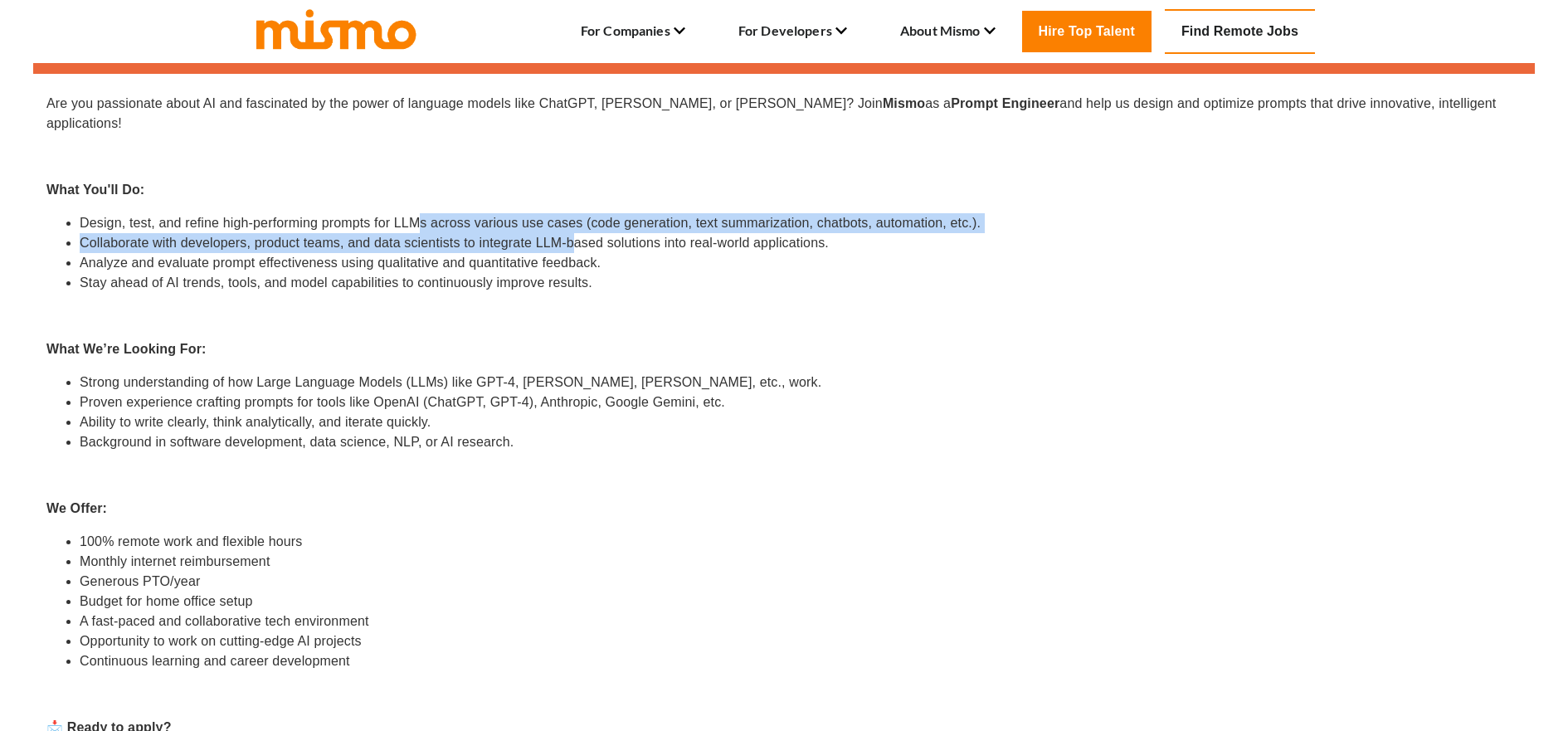
drag, startPoint x: 423, startPoint y: 196, endPoint x: 573, endPoint y: 223, distance: 152.4
click at [574, 223] on ul "Design, test, and refine high-performing prompts for LLMs across various use ca…" at bounding box center [784, 253] width 1475 height 80
click at [566, 233] on li "Collaborate with developers, product teams, and data scientists to integrate LL…" at bounding box center [801, 243] width 1442 height 20
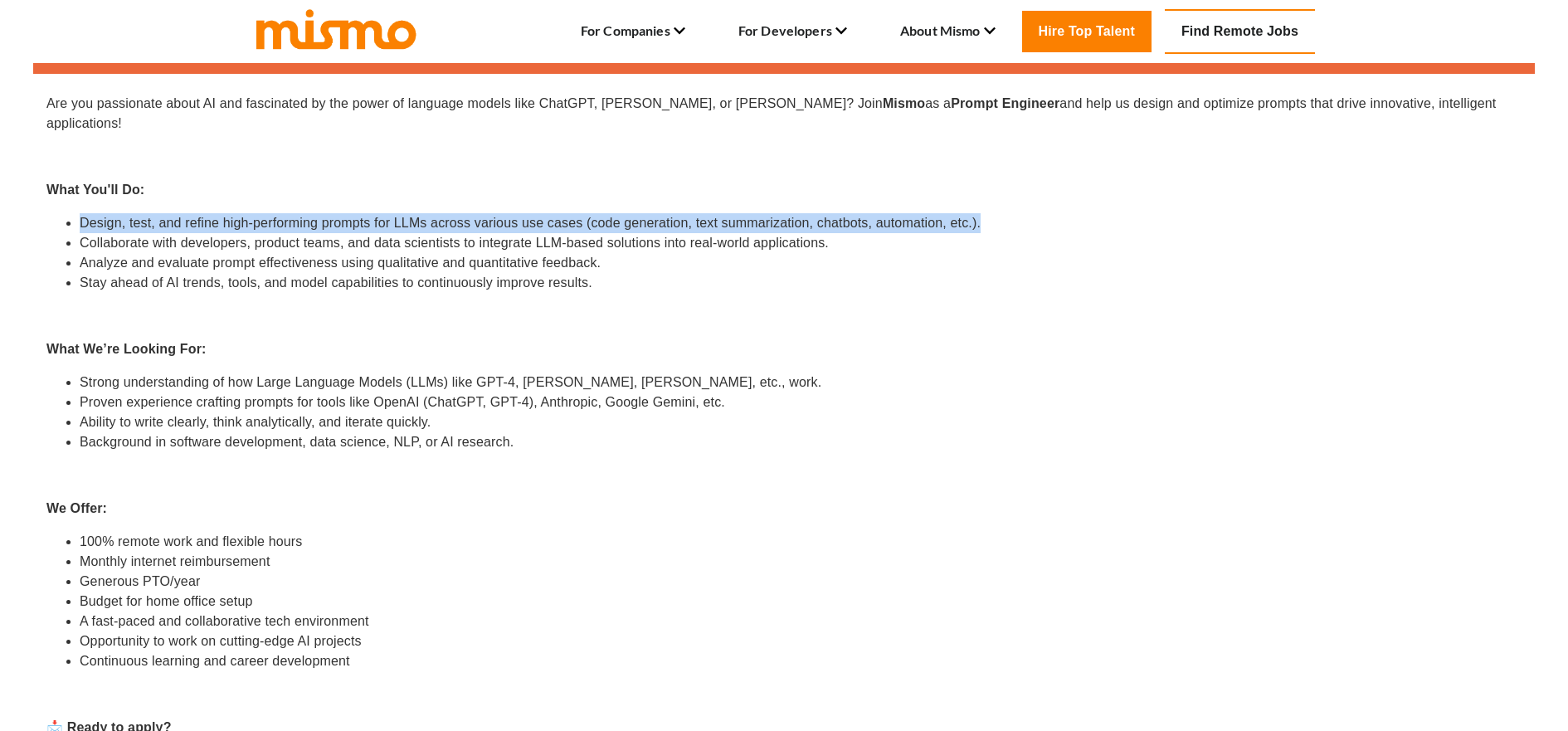
drag, startPoint x: 356, startPoint y: 191, endPoint x: 454, endPoint y: 211, distance: 100.0
click at [454, 211] on div "Are you passionate about AI and fascinated by the power of language models like…" at bounding box center [784, 466] width 1475 height 744
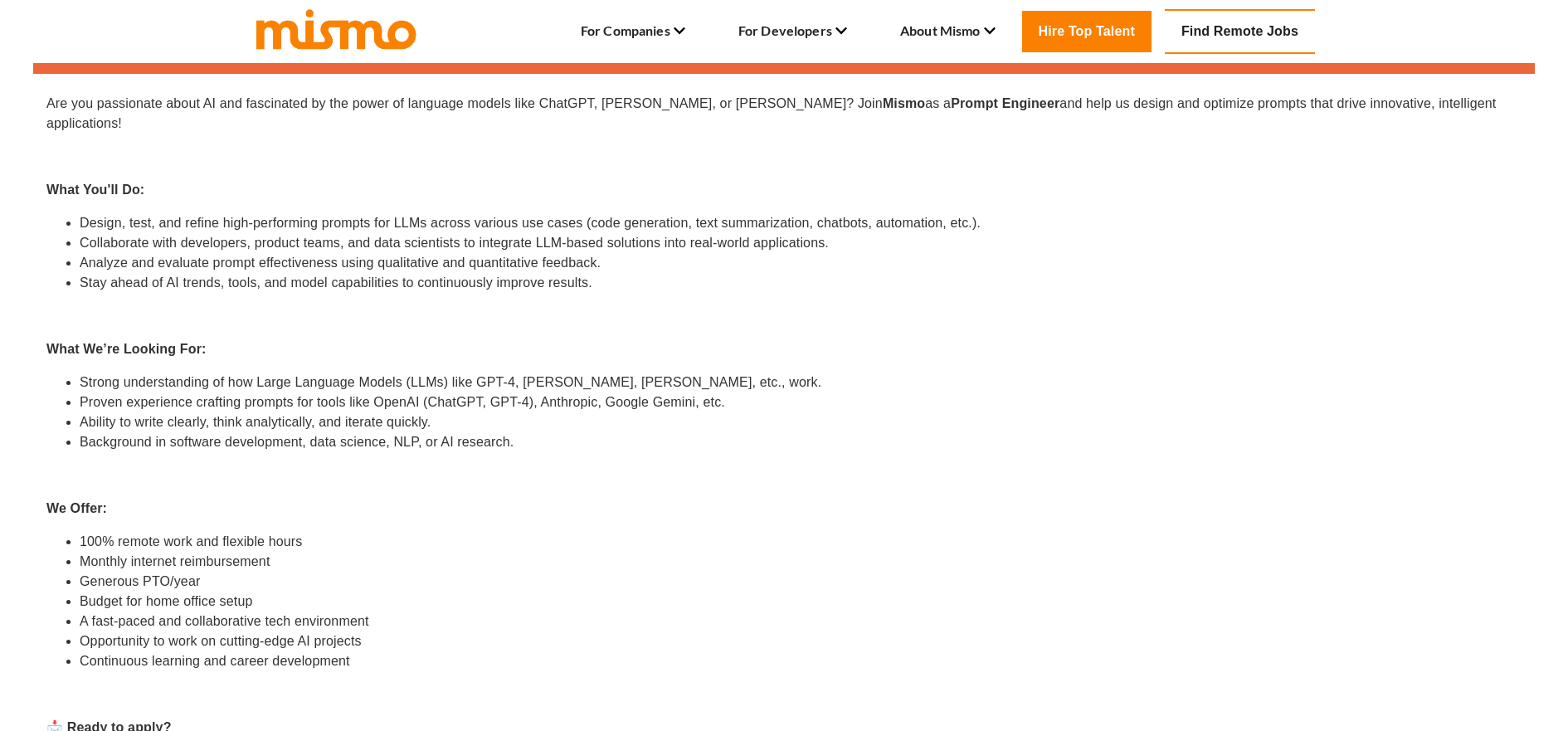
click at [524, 253] on li "Analyze and evaluate prompt effectiveness using qualitative and quantitative fe…" at bounding box center [801, 264] width 1442 height 20
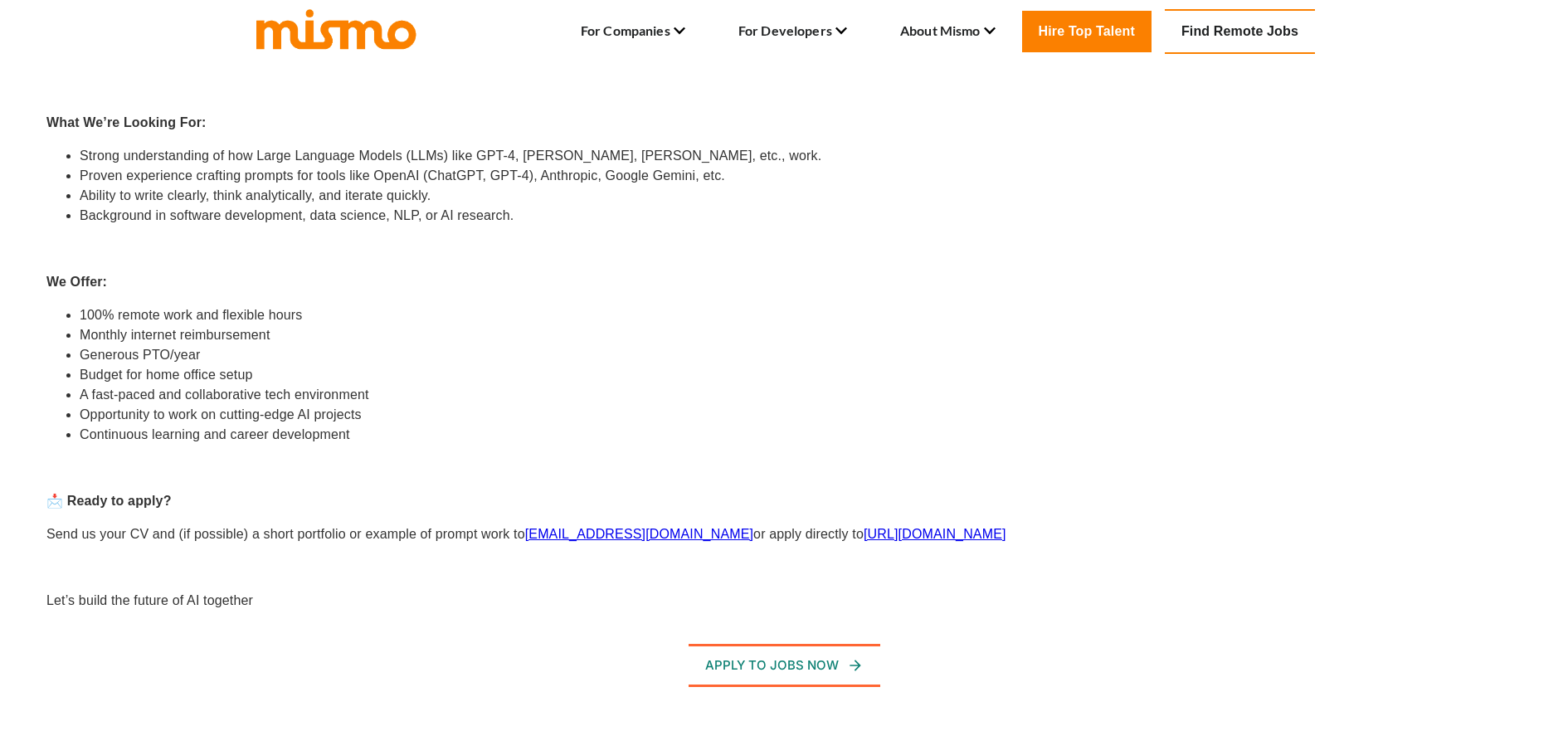
scroll to position [907, 0]
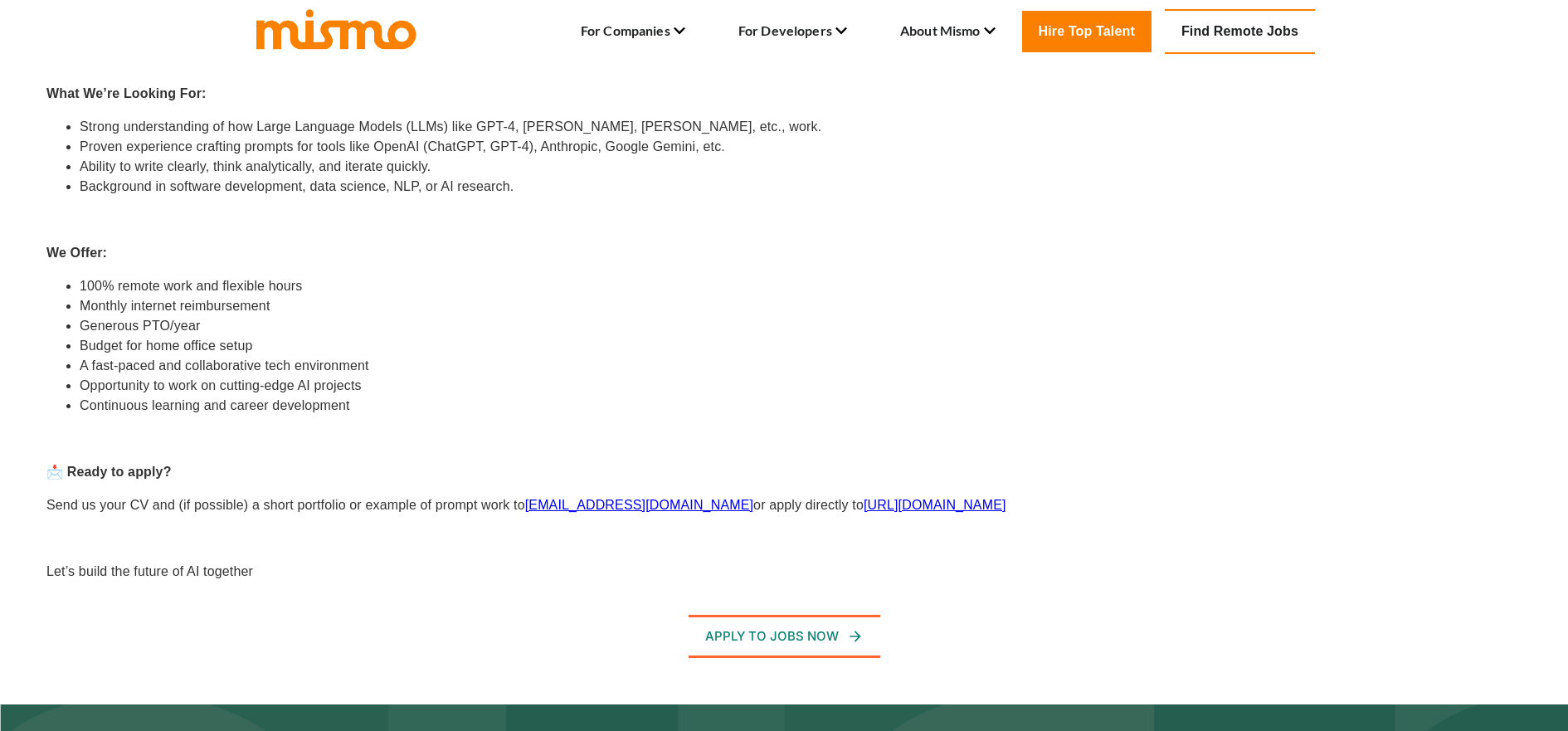
drag, startPoint x: 153, startPoint y: 491, endPoint x: 353, endPoint y: 497, distance: 200.1
click at [315, 496] on p "Send us your CV and (if possible) a short portfolio or example of prompt work t…" at bounding box center [784, 506] width 1475 height 20
click at [378, 503] on div "Are you passionate about AI and fascinated by the power of language models like…" at bounding box center [784, 210] width 1475 height 744
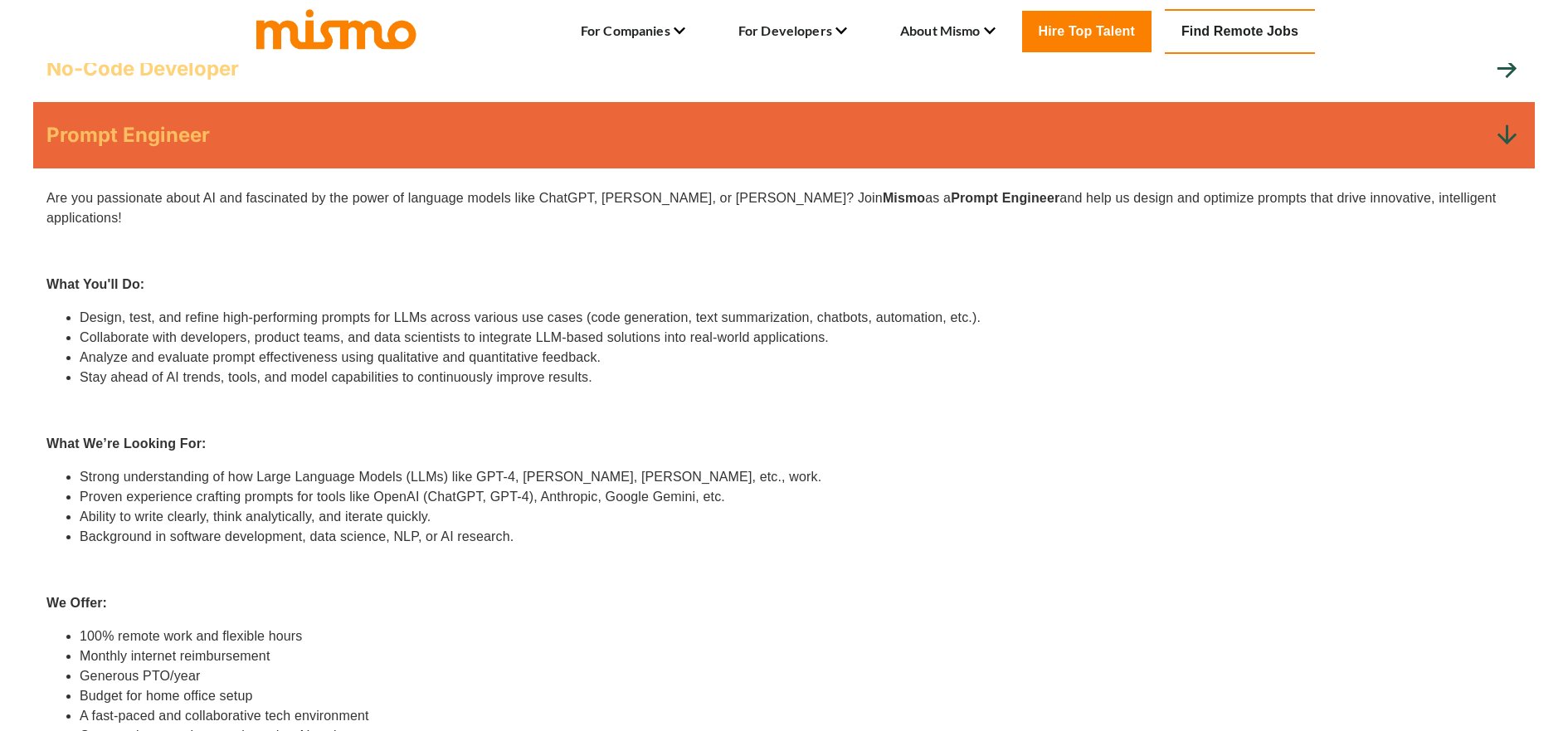
scroll to position [420, 0]
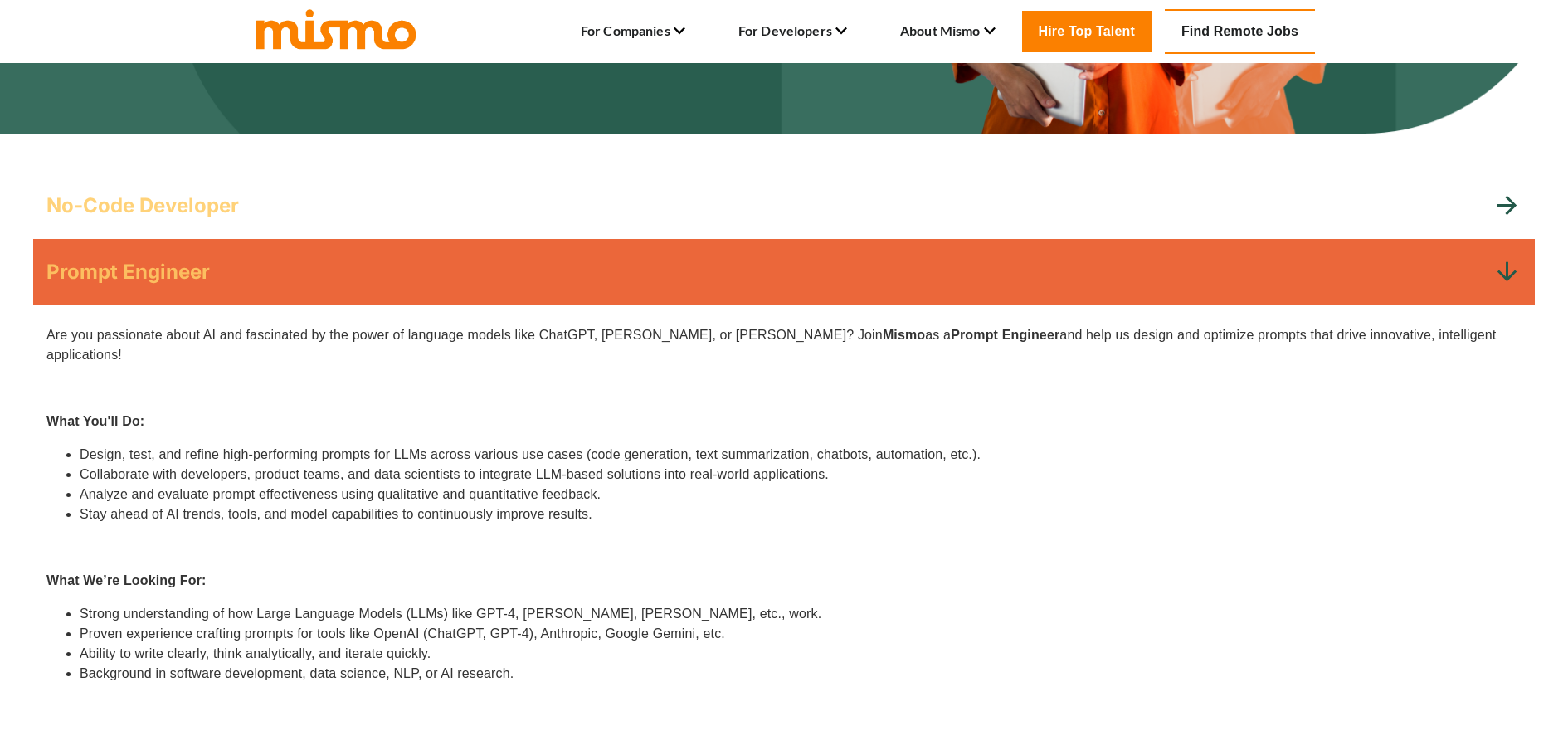
click at [379, 211] on div "No-Code Developer" at bounding box center [769, 206] width 1446 height 27
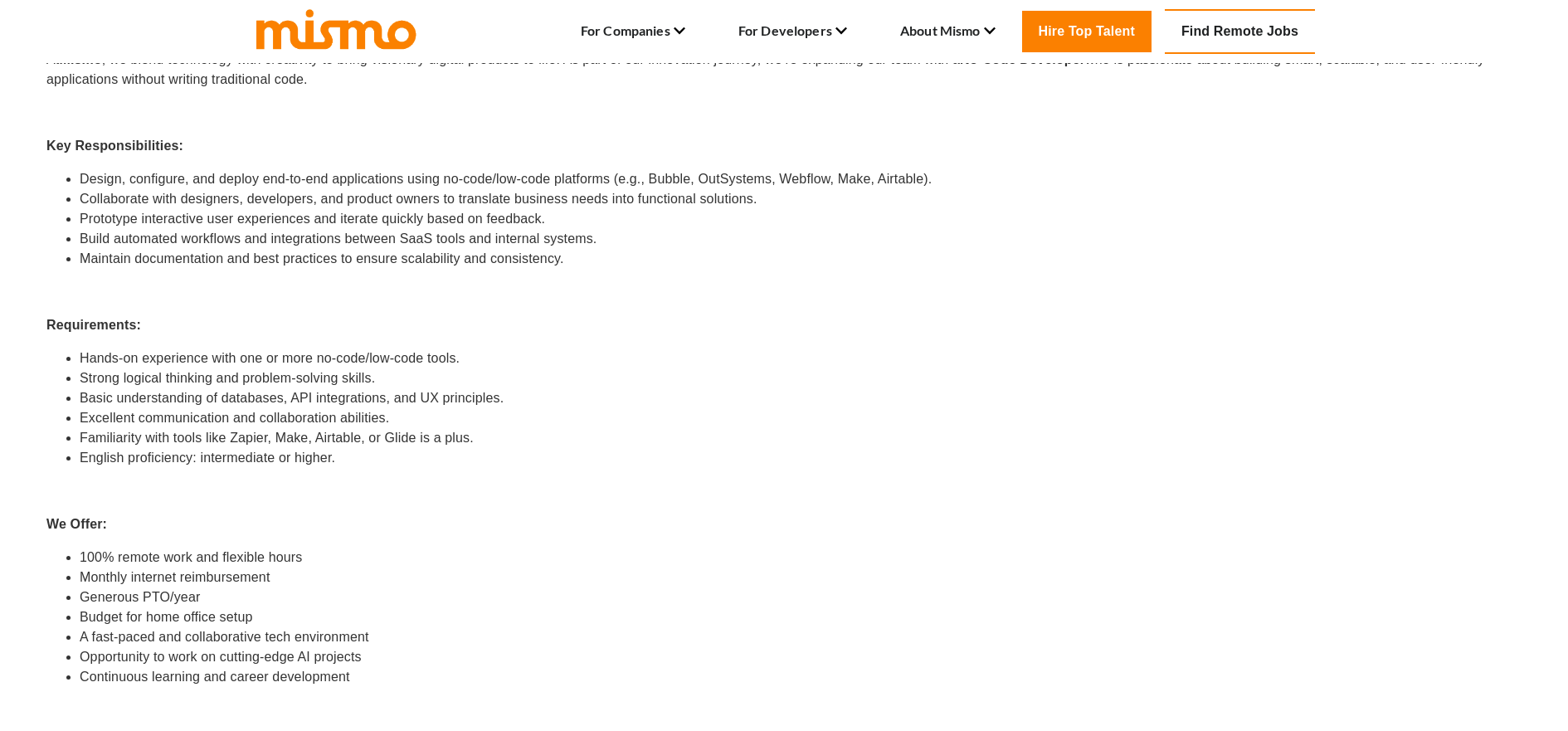
scroll to position [680, 0]
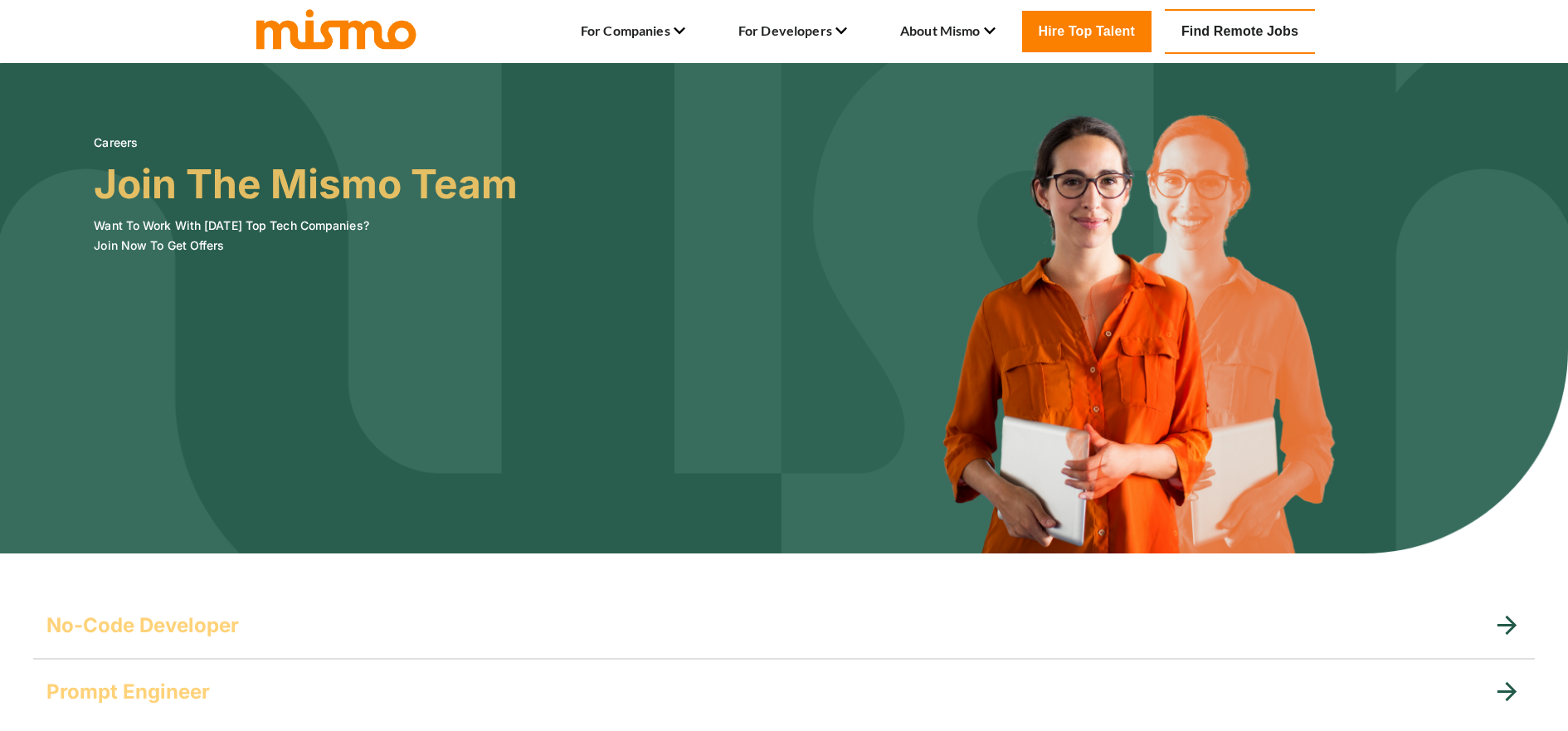
scroll to position [271, 0]
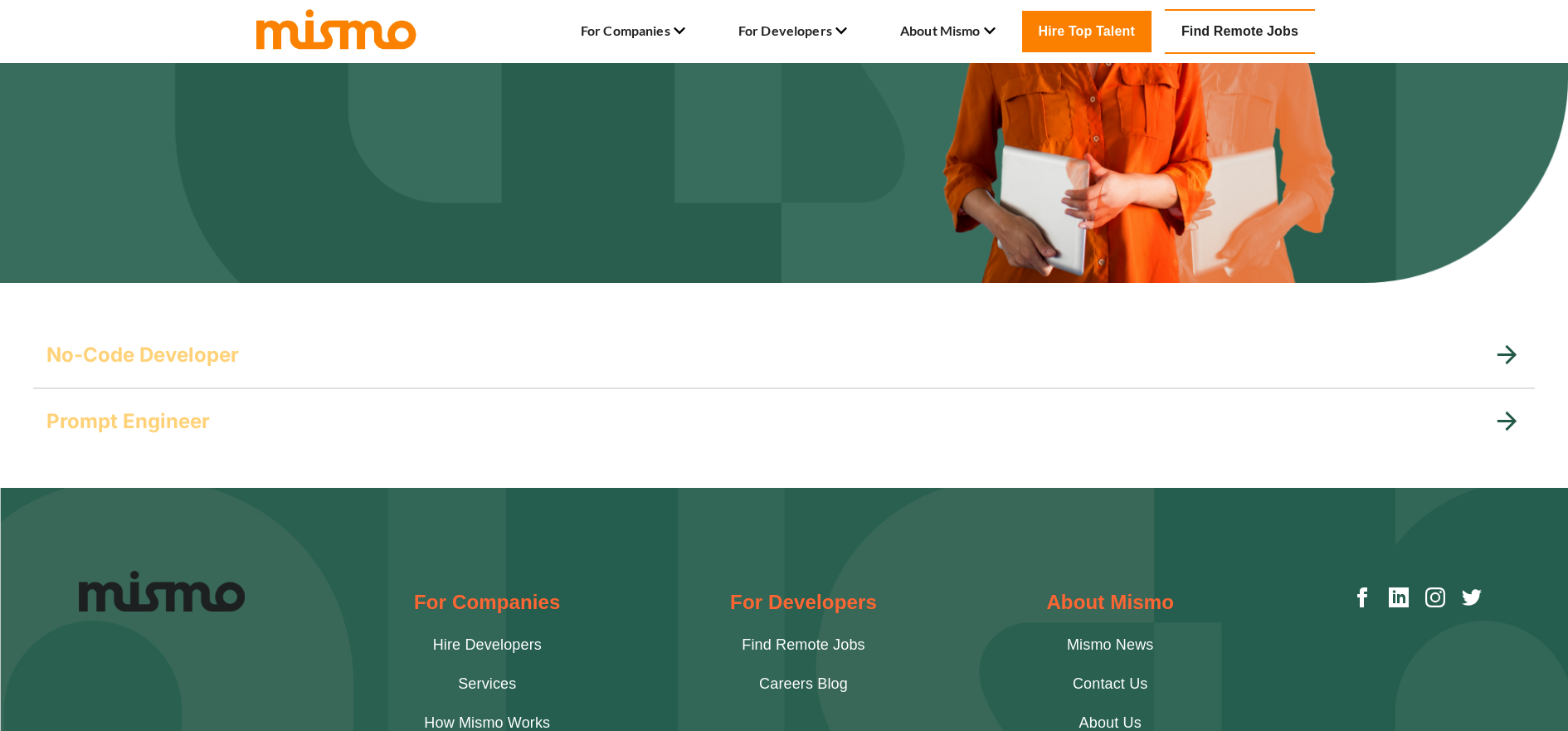
click at [261, 341] on div "No-Code Developer" at bounding box center [784, 355] width 1502 height 66
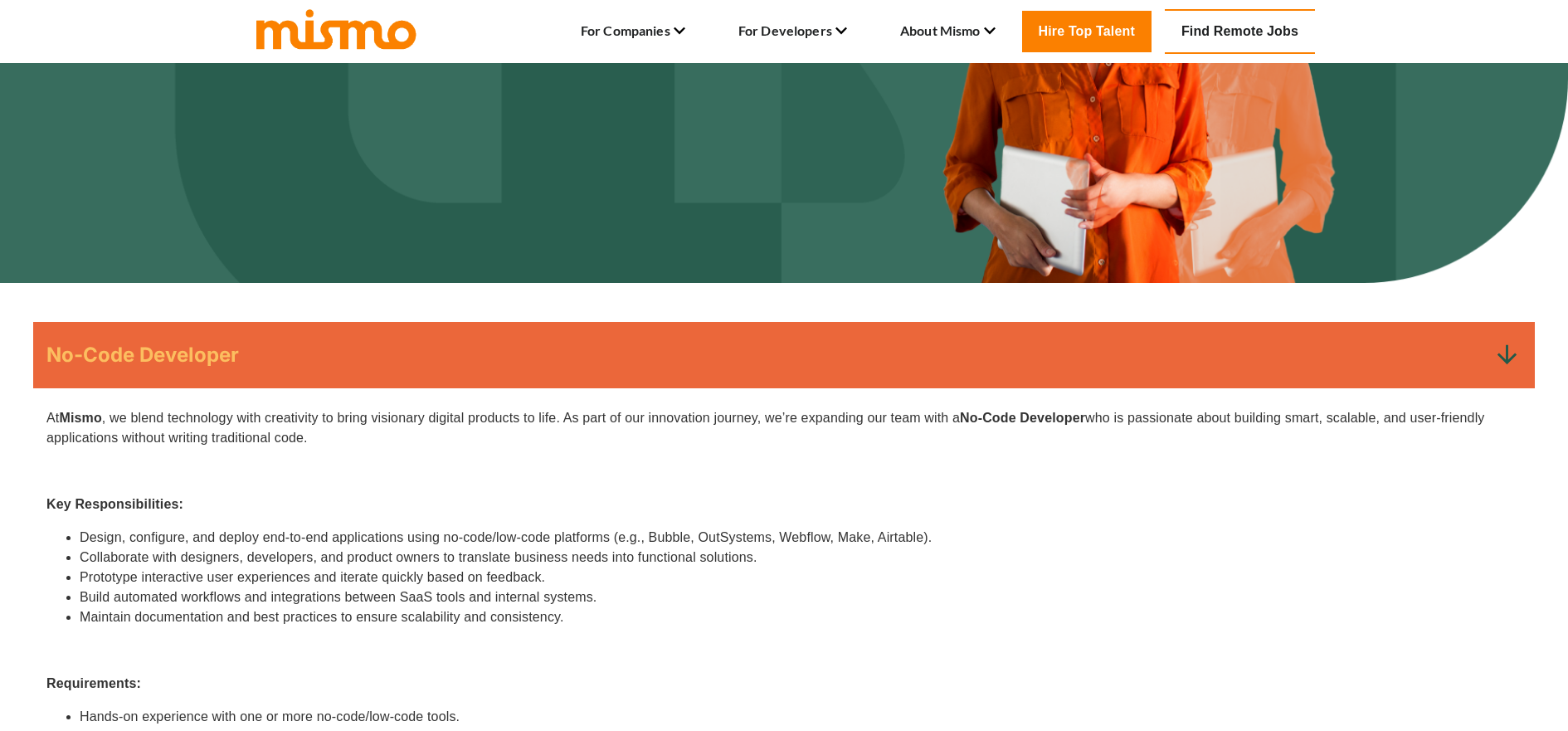
scroll to position [531, 0]
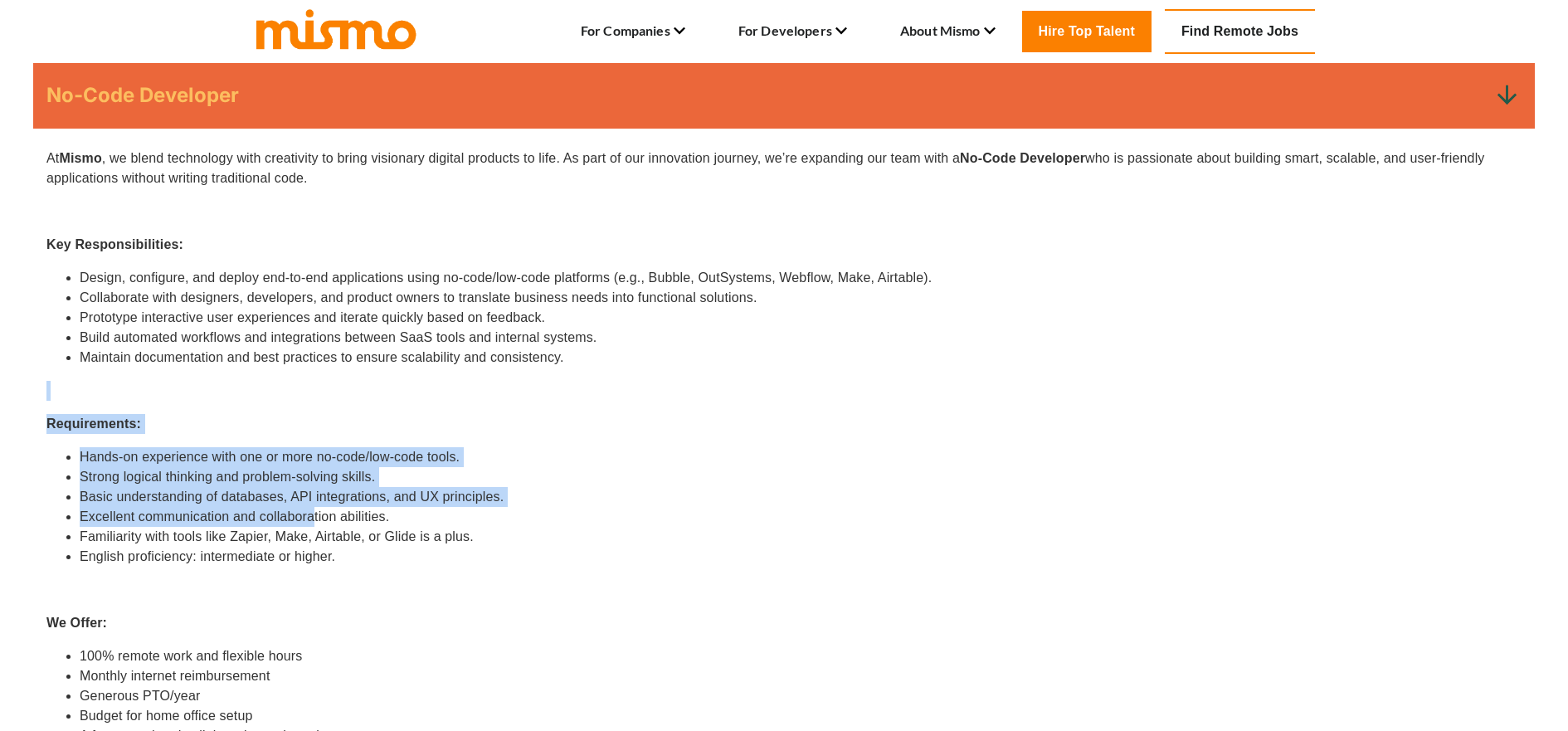
drag, startPoint x: 207, startPoint y: 398, endPoint x: 324, endPoint y: 519, distance: 168.3
click at [319, 516] on div "At [GEOGRAPHIC_DATA] , we blend technology with creativity to bring visionary d…" at bounding box center [784, 517] width 1475 height 737
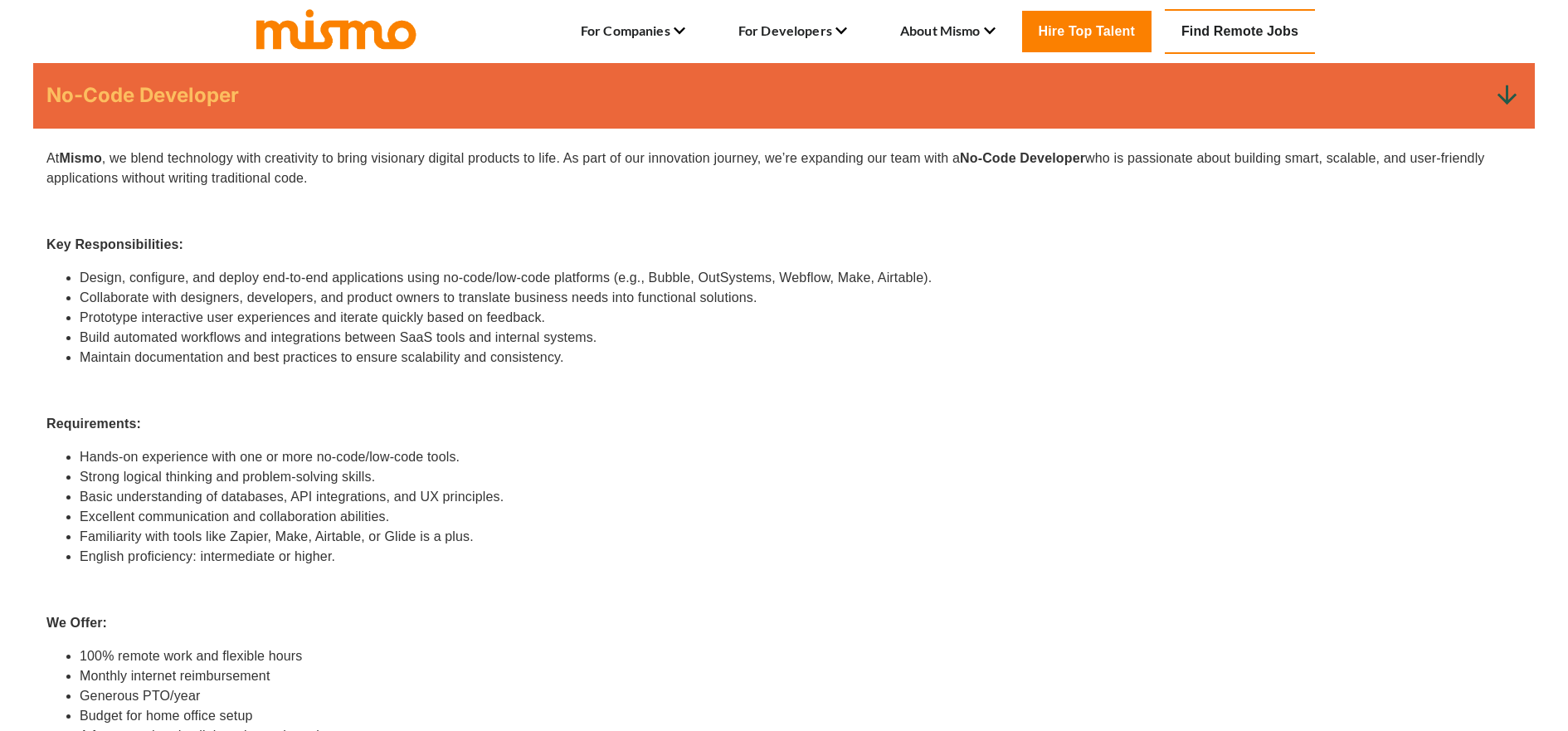
drag, startPoint x: 327, startPoint y: 521, endPoint x: 334, endPoint y: 483, distance: 38.6
click at [327, 521] on li "Excellent communication and collaboration abilities." at bounding box center [801, 517] width 1442 height 20
